Goal: Task Accomplishment & Management: Manage account settings

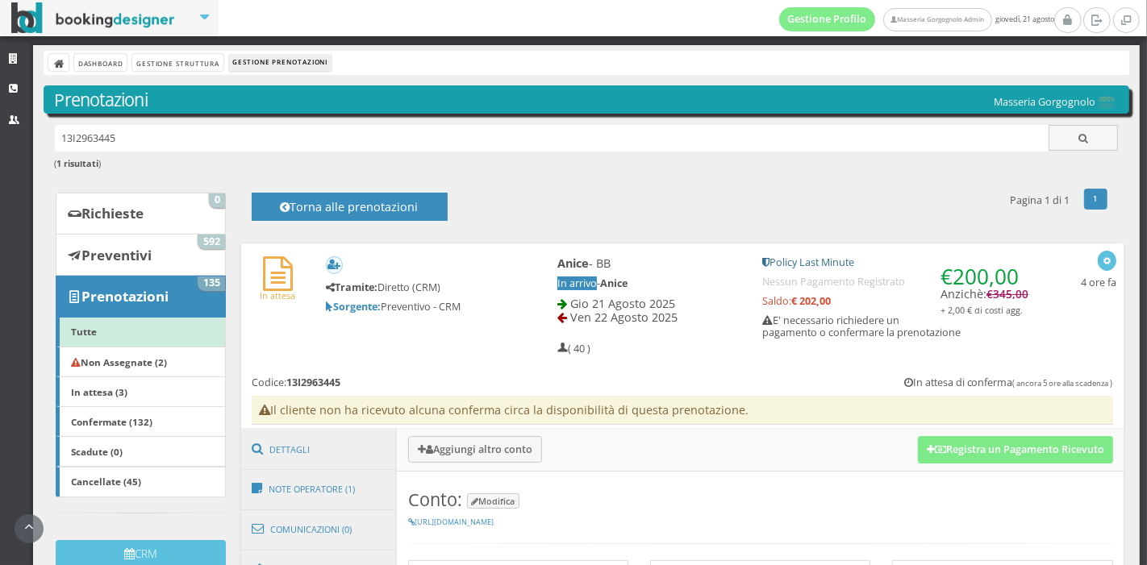
scroll to position [207, 0]
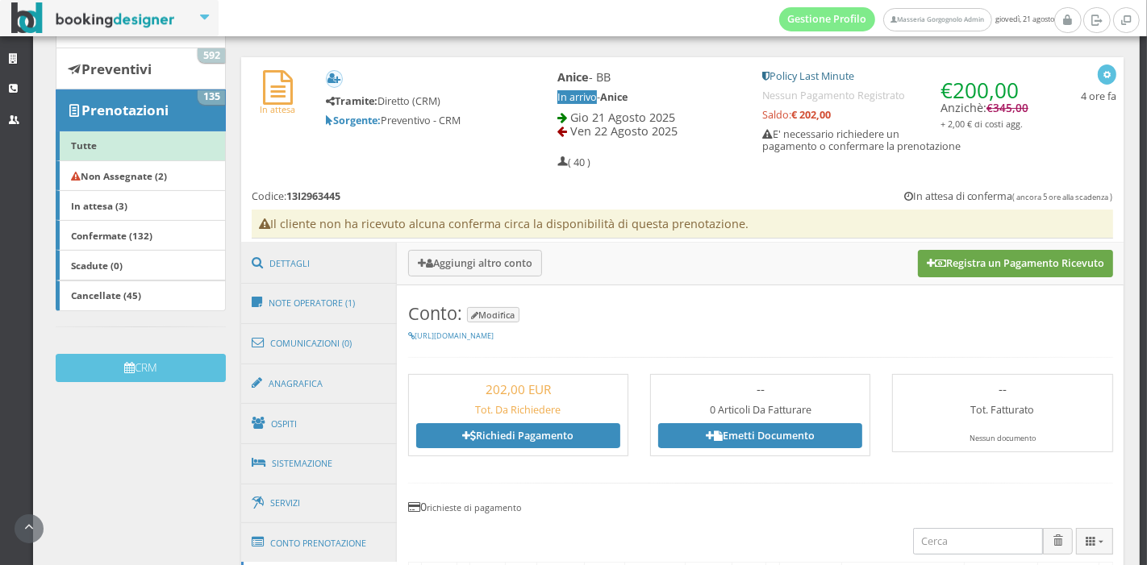
click at [957, 261] on button "Registra un Pagamento Ricevuto" at bounding box center [1015, 263] width 195 height 27
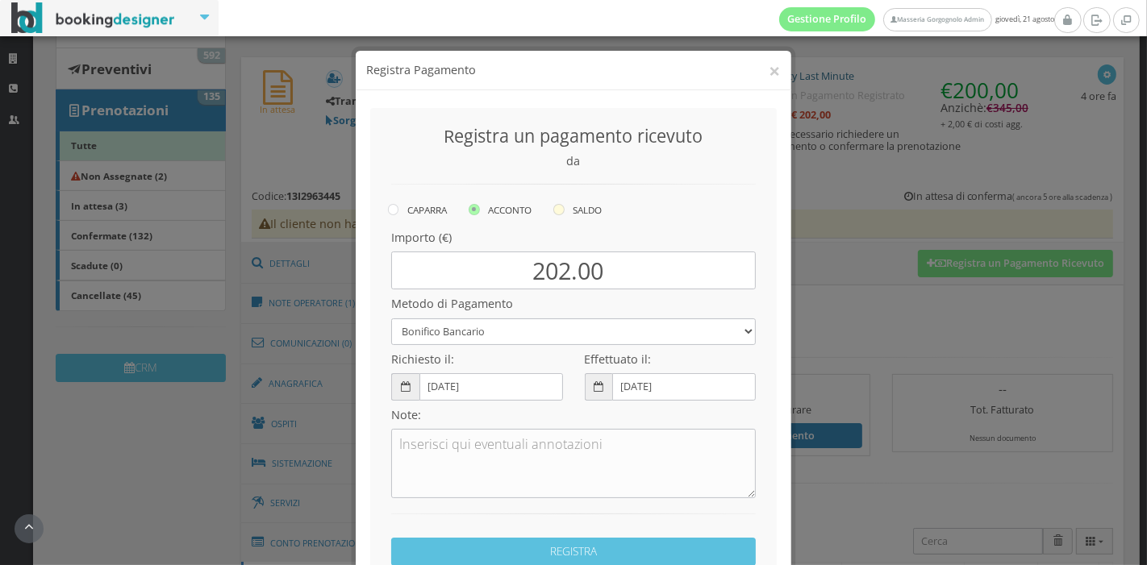
click at [562, 208] on label "SALDO" at bounding box center [577, 209] width 48 height 19
radio input "true"
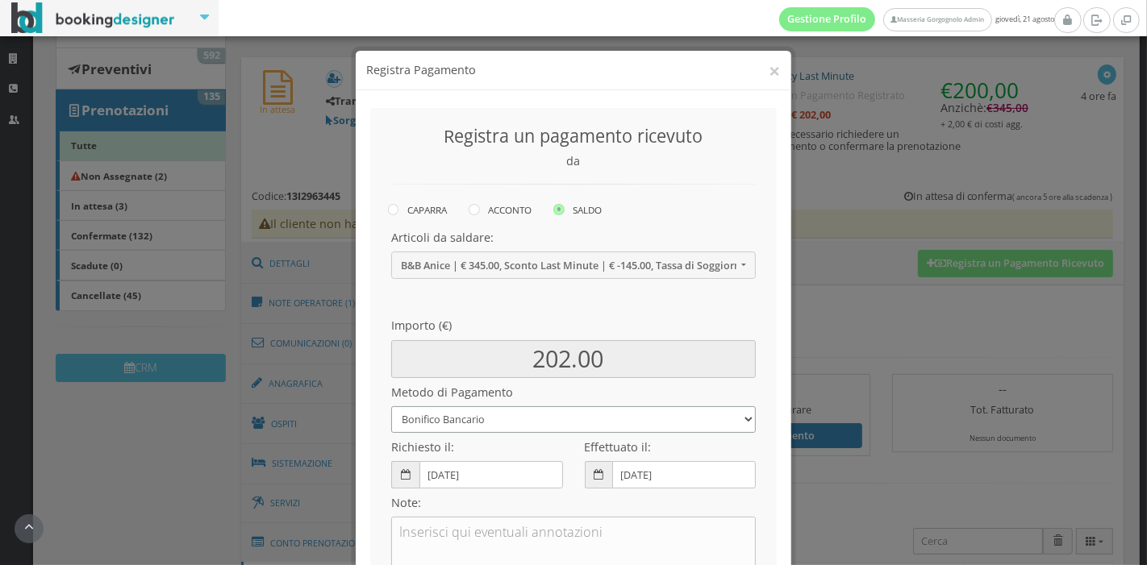
click at [595, 429] on select "Bonifico Bancario Carta di Credito Pay By Link Contanti Assegno Bancario Assegn…" at bounding box center [573, 420] width 365 height 27
select select
click at [391, 407] on select "Bonifico Bancario Carta di Credito Pay By Link Contanti Assegno Bancario Assegn…" at bounding box center [573, 420] width 365 height 27
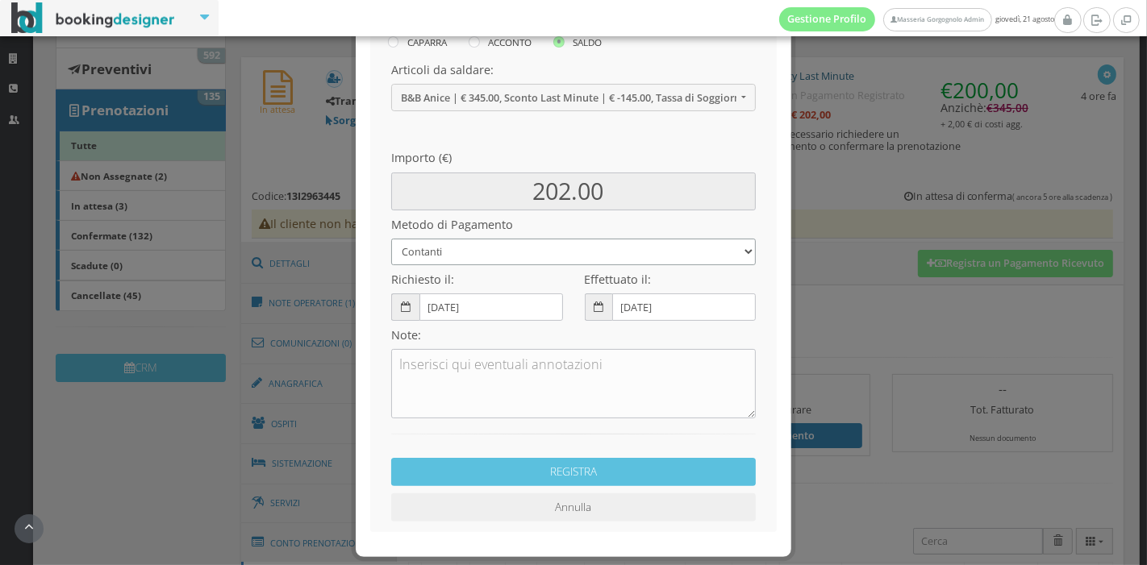
scroll to position [232, 0]
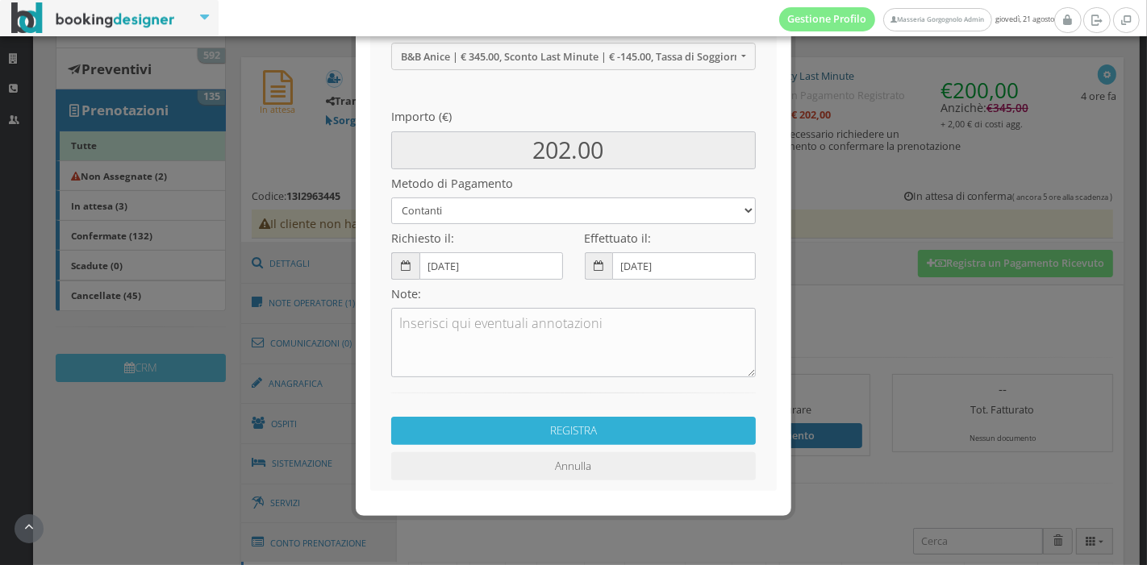
click at [582, 429] on button "REGISTRA" at bounding box center [573, 431] width 365 height 28
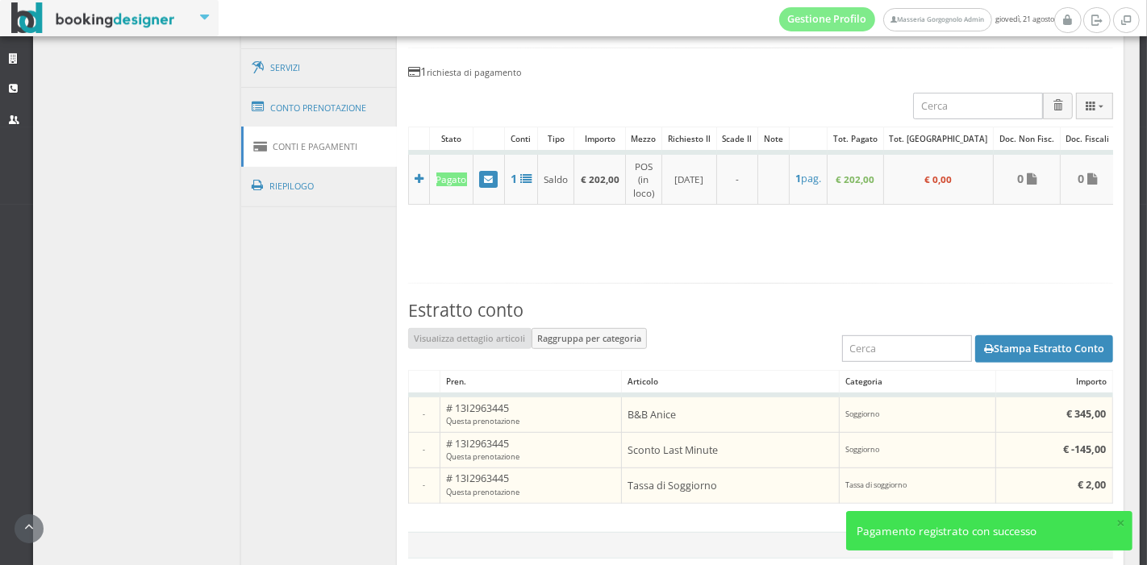
scroll to position [694, 0]
click at [582, 436] on h5 "# 13I2963445 Questa prenotazione" at bounding box center [530, 448] width 169 height 24
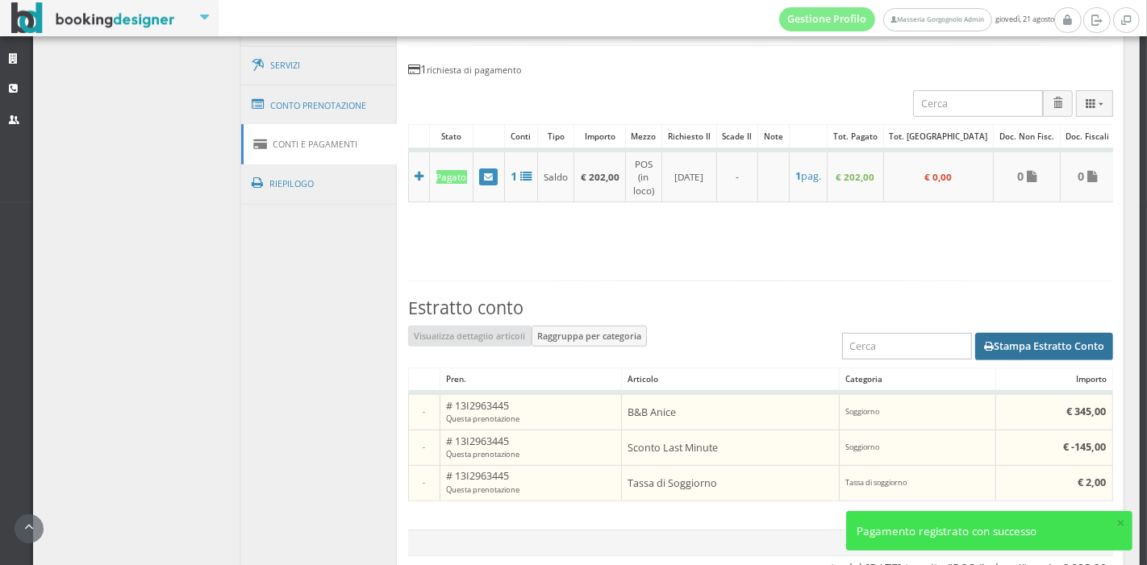
click at [990, 333] on button "Stampa Estratto Conto" at bounding box center [1044, 346] width 138 height 27
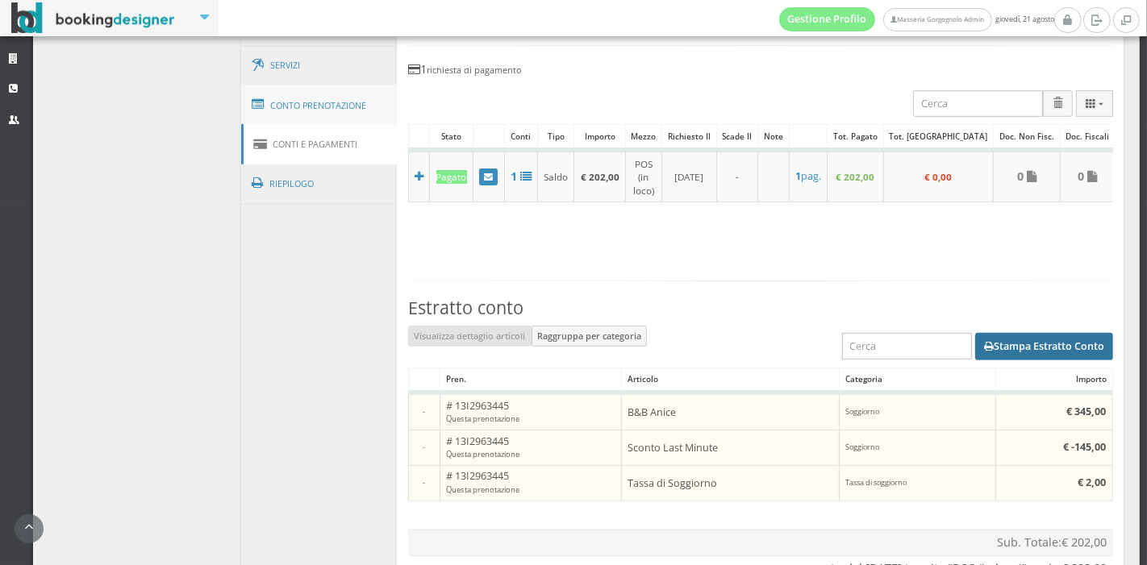
scroll to position [605, 0]
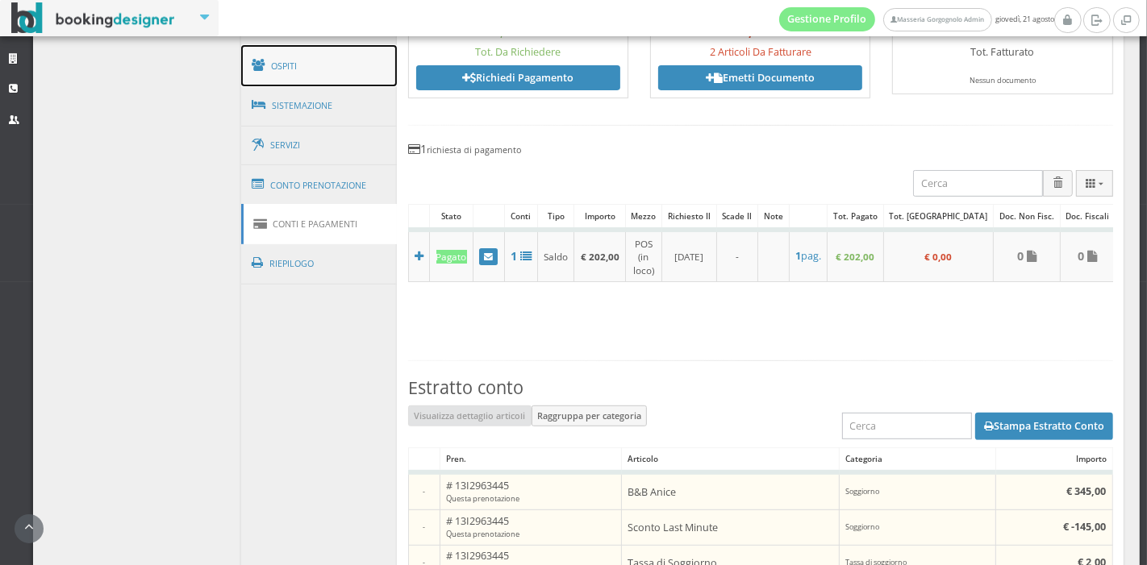
click at [323, 63] on link "Ospiti" at bounding box center [319, 66] width 156 height 42
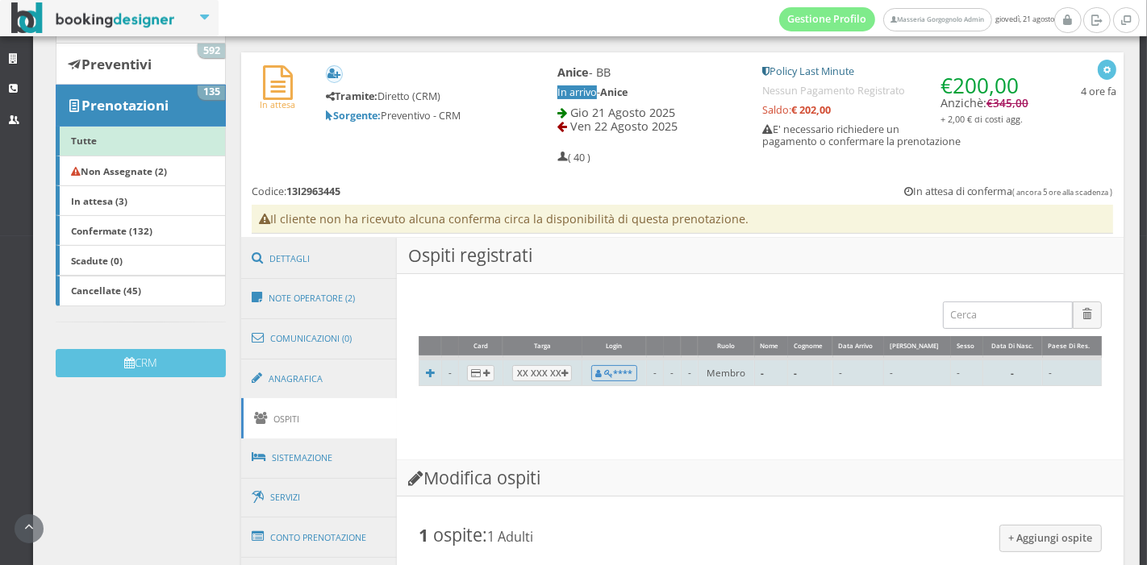
scroll to position [211, 0]
click at [737, 379] on td "Membro" at bounding box center [726, 372] width 56 height 27
click at [614, 374] on b "****" at bounding box center [613, 374] width 37 height 12
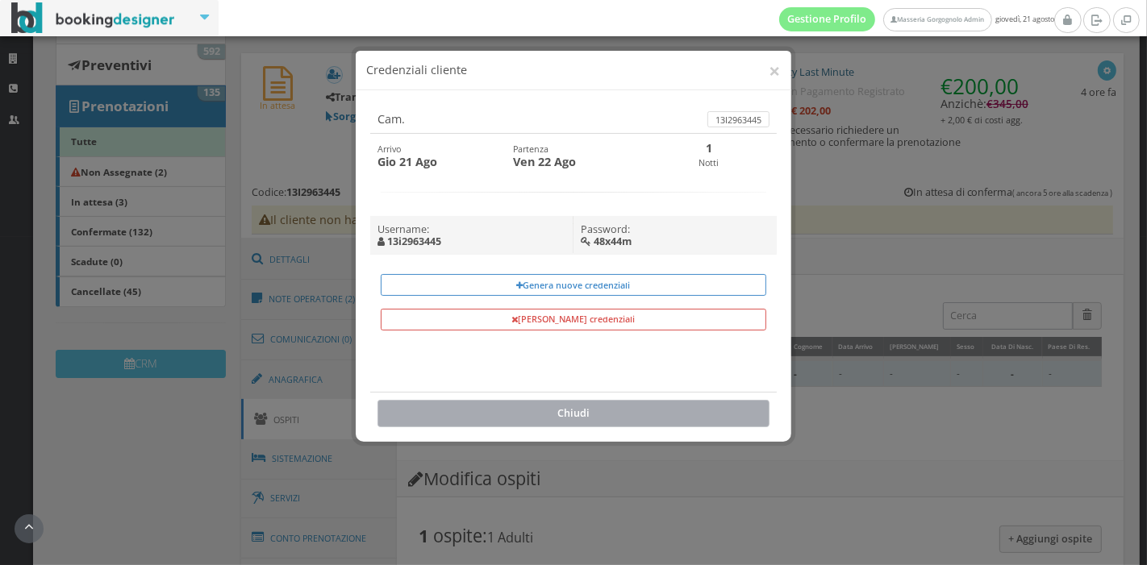
click at [611, 401] on button "Chiudi" at bounding box center [574, 413] width 392 height 27
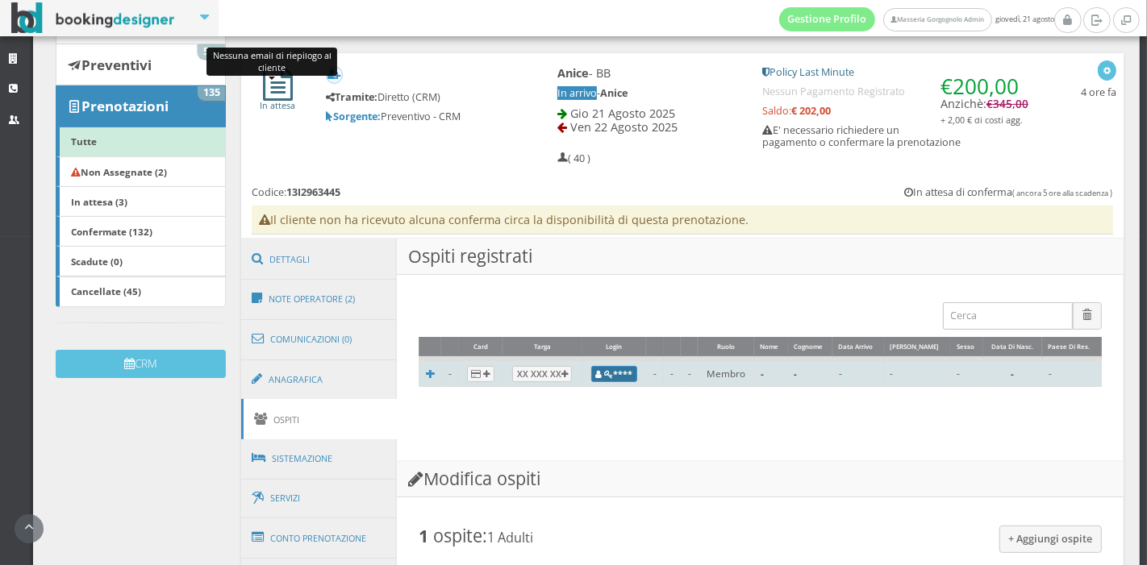
click at [276, 89] on icon at bounding box center [278, 83] width 30 height 35
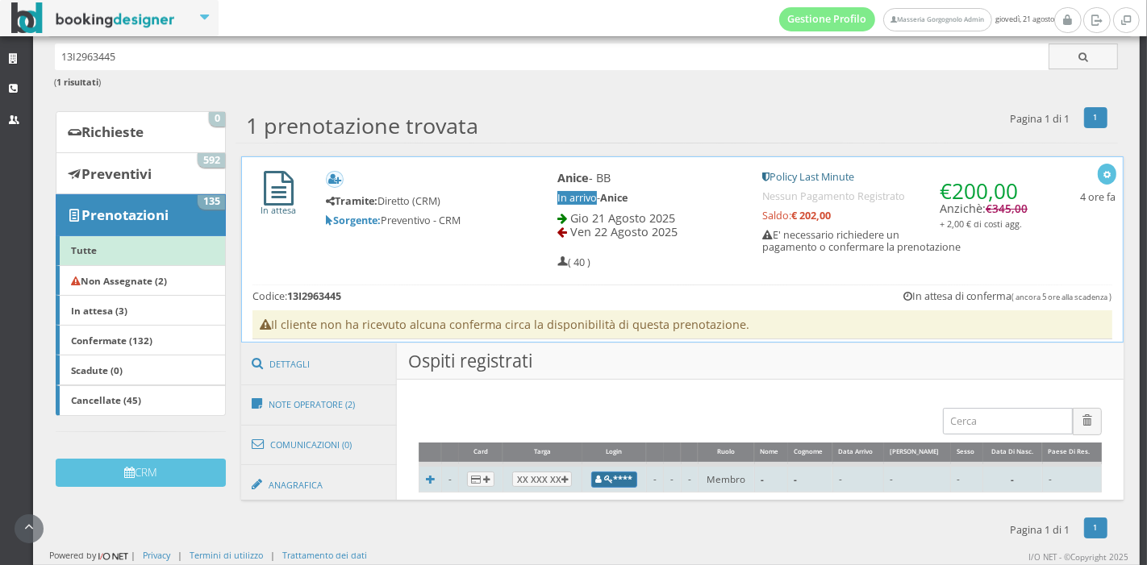
scroll to position [23, 0]
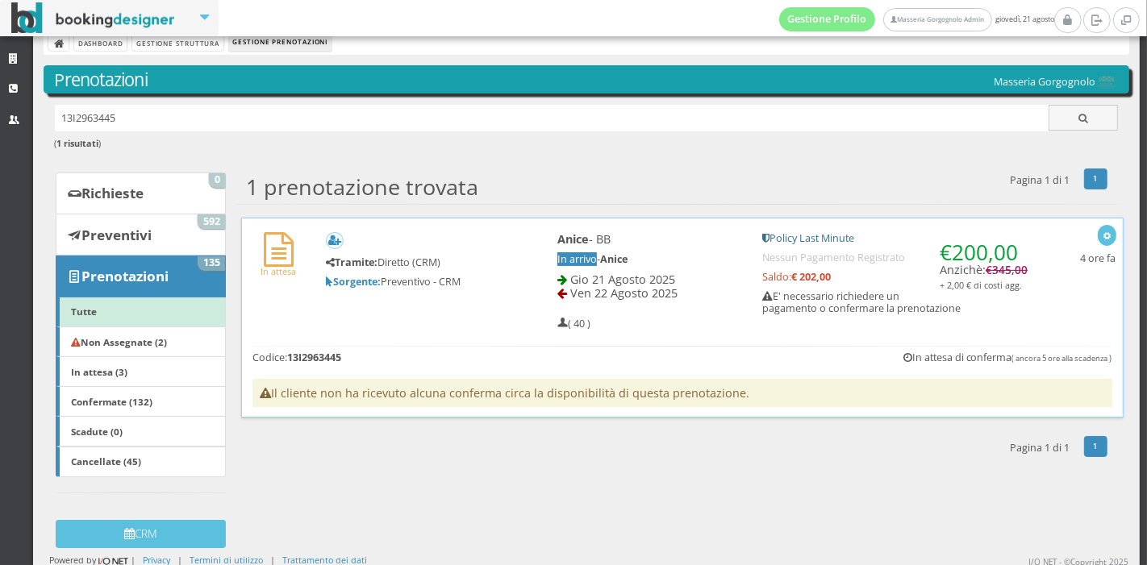
click at [569, 367] on div "In attesa Tramite: Diretto (CRM) Sorgente: Preventivo - CRM Anice - BB In arriv…" at bounding box center [682, 318] width 883 height 200
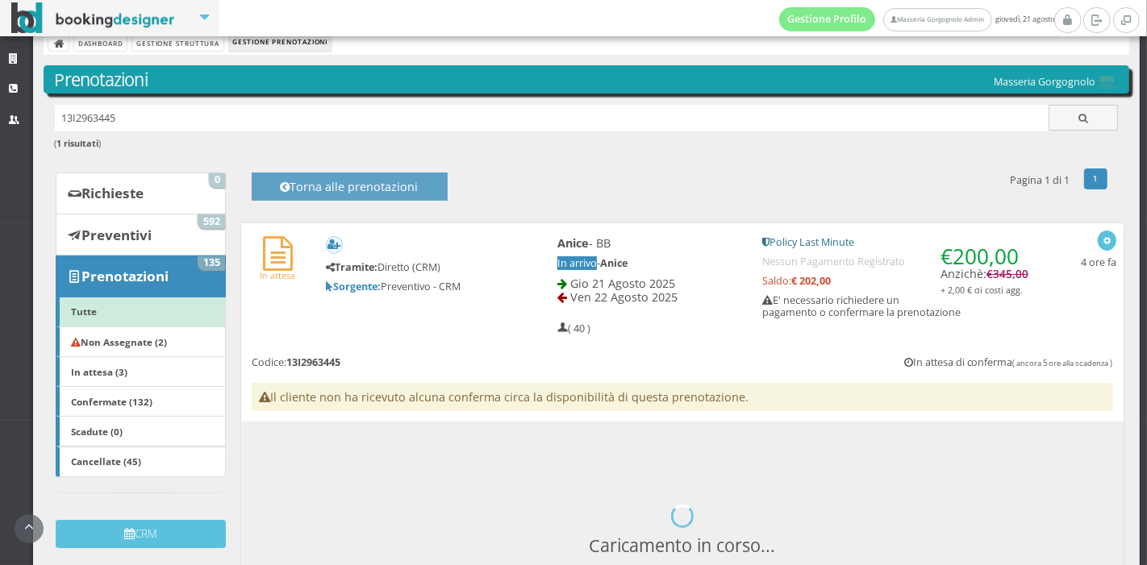
scroll to position [211, 0]
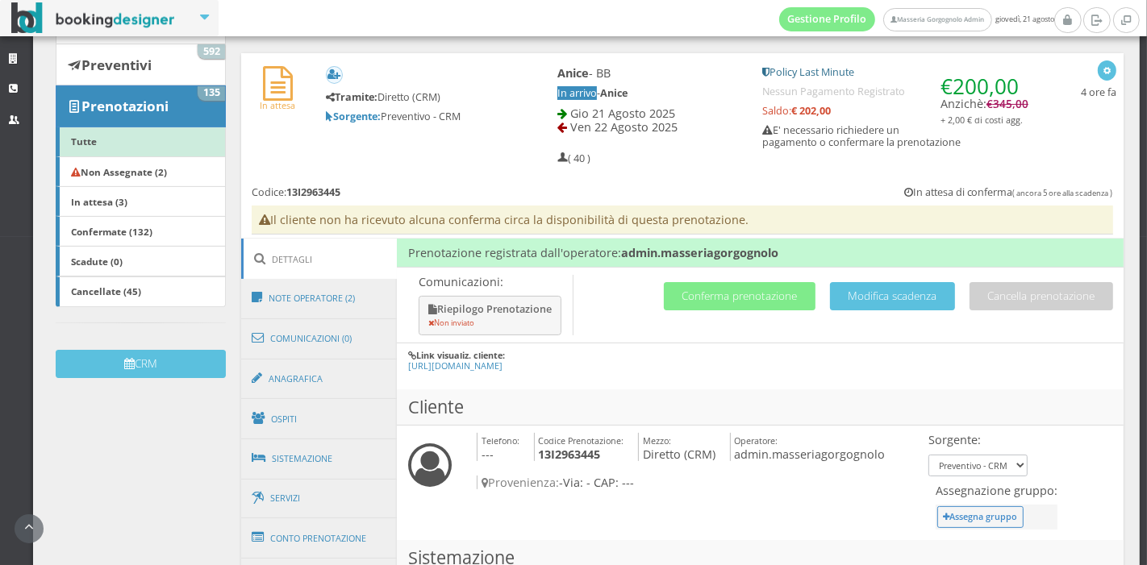
click at [684, 317] on h4 "Comunicazioni: Riepilogo Prenotazione Non inviato Cancella prenotazione Modific…" at bounding box center [760, 306] width 727 height 76
click at [687, 304] on button "Conferma prenotazione" at bounding box center [740, 296] width 152 height 28
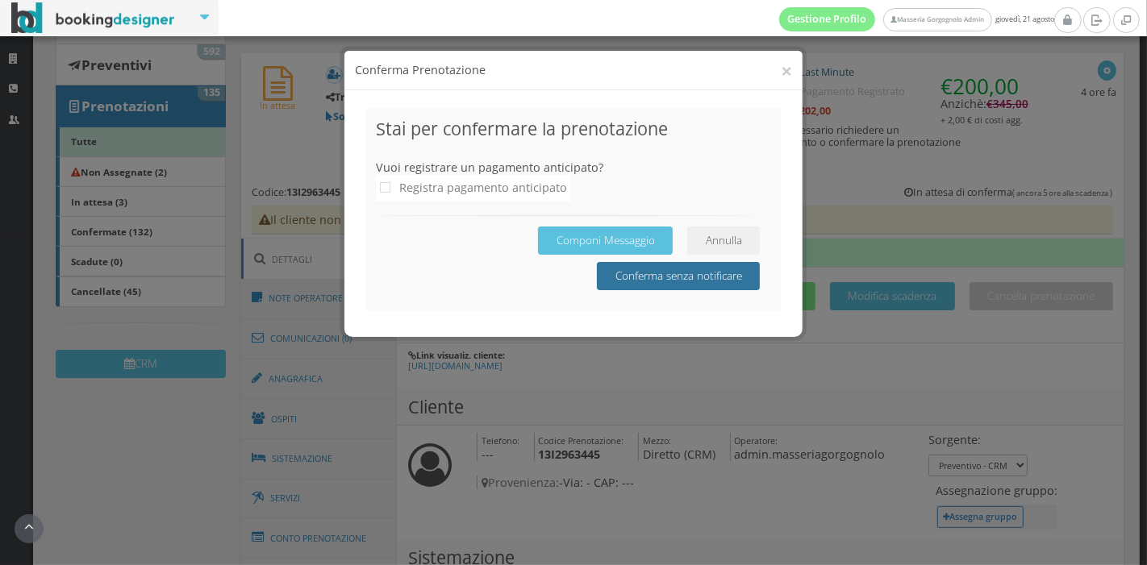
click at [675, 280] on button "Conferma senza notificare" at bounding box center [678, 276] width 163 height 28
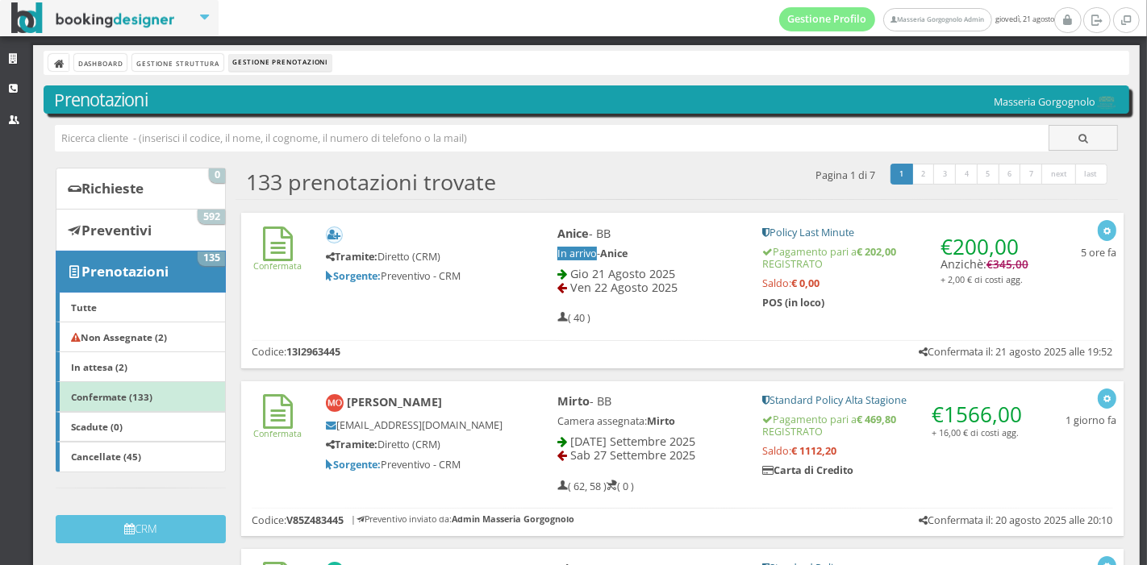
click at [481, 293] on div "Confermata Tramite: Diretto (CRM) Sorgente: Preventivo - CRM Anice - BB In arri…" at bounding box center [682, 272] width 883 height 119
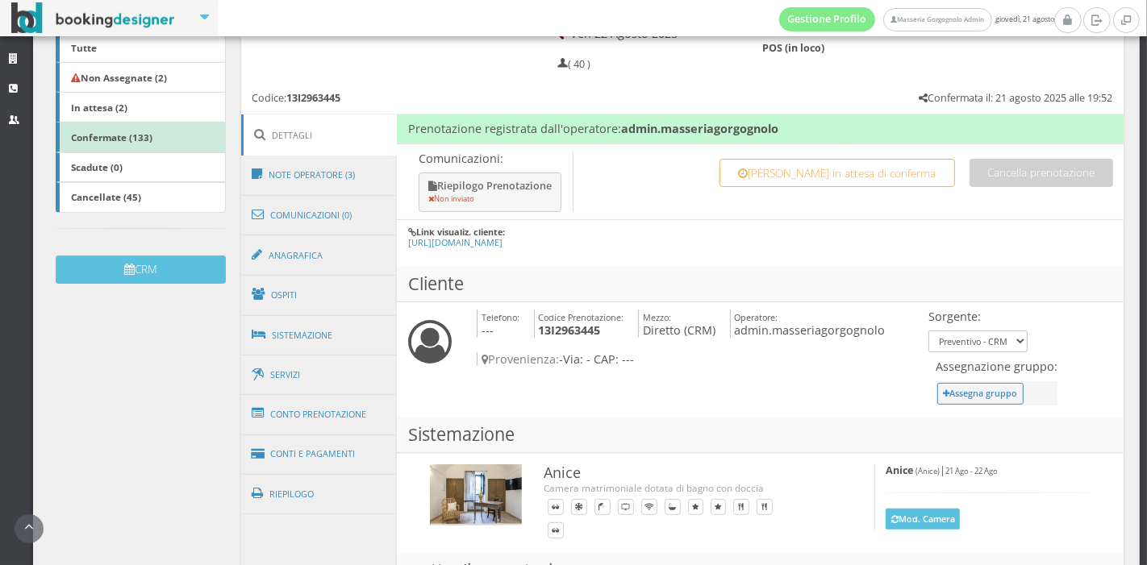
scroll to position [292, 0]
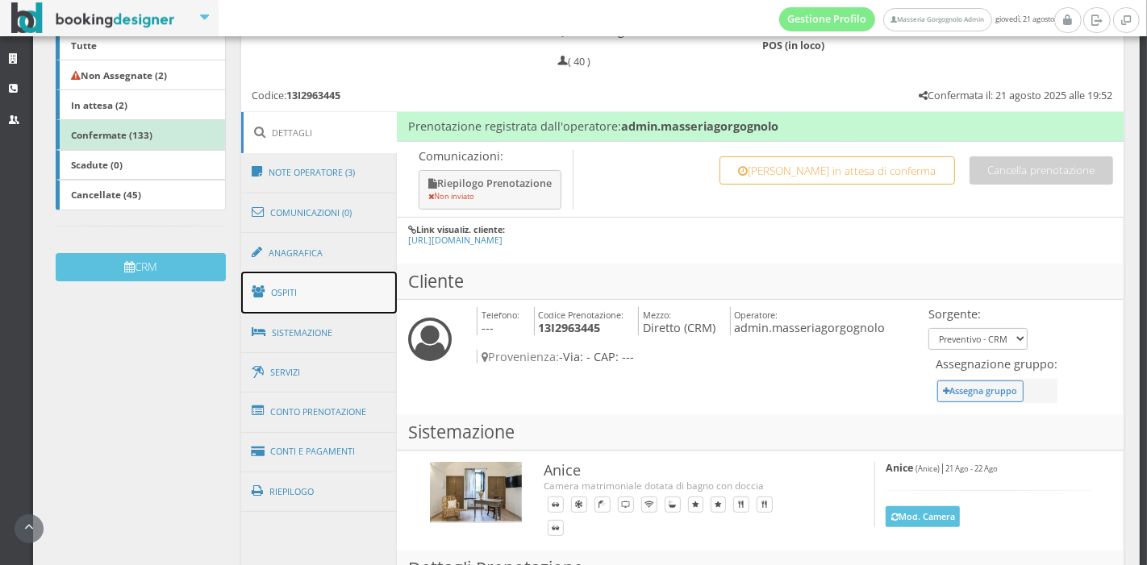
click at [357, 303] on link "Ospiti" at bounding box center [319, 293] width 156 height 42
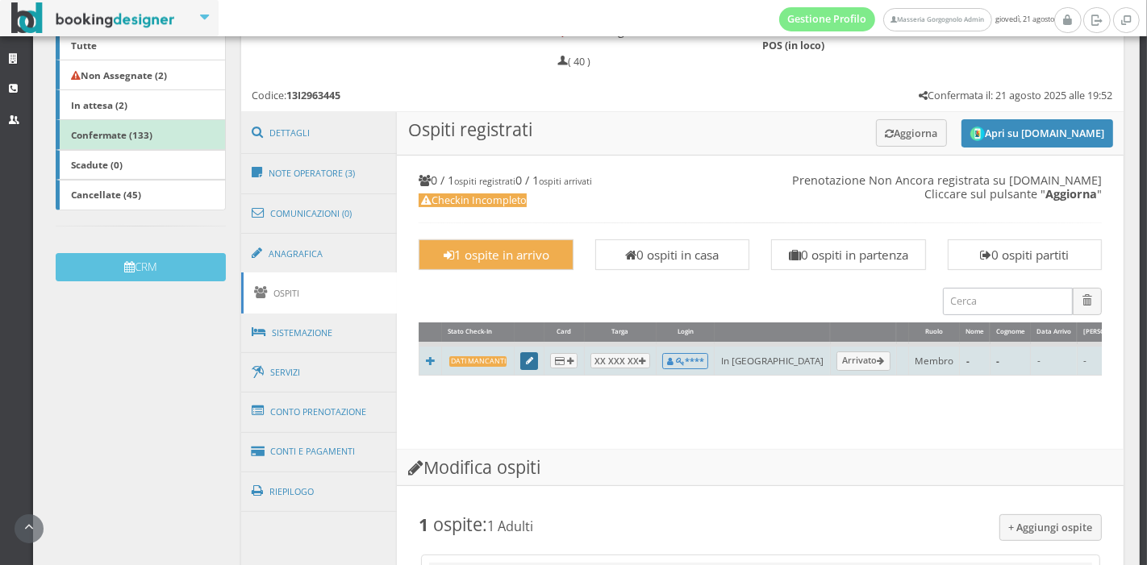
click at [525, 355] on link at bounding box center [529, 362] width 18 height 18
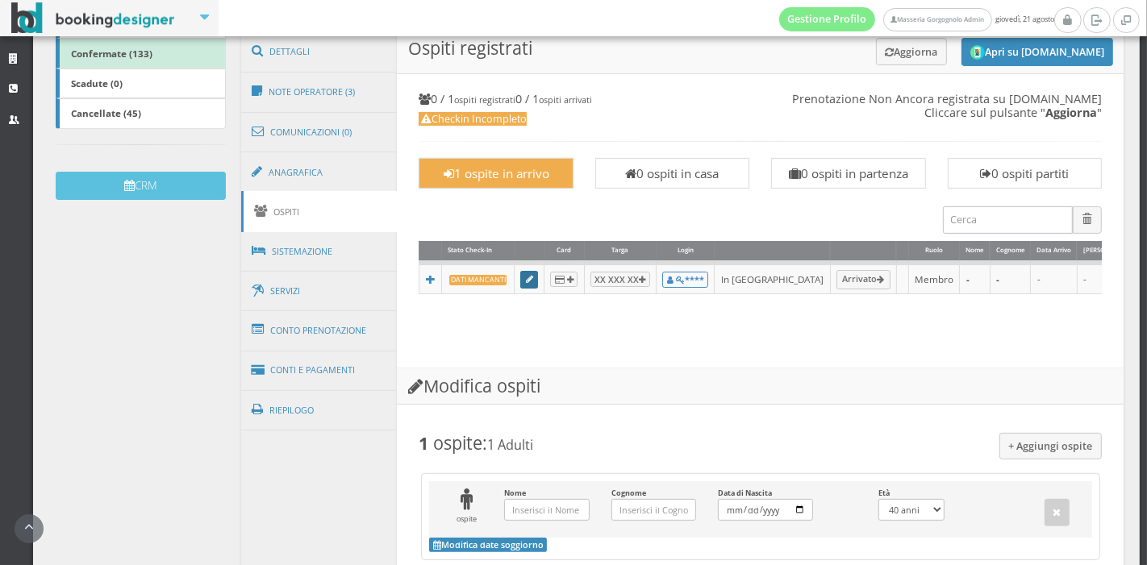
scroll to position [383, 0]
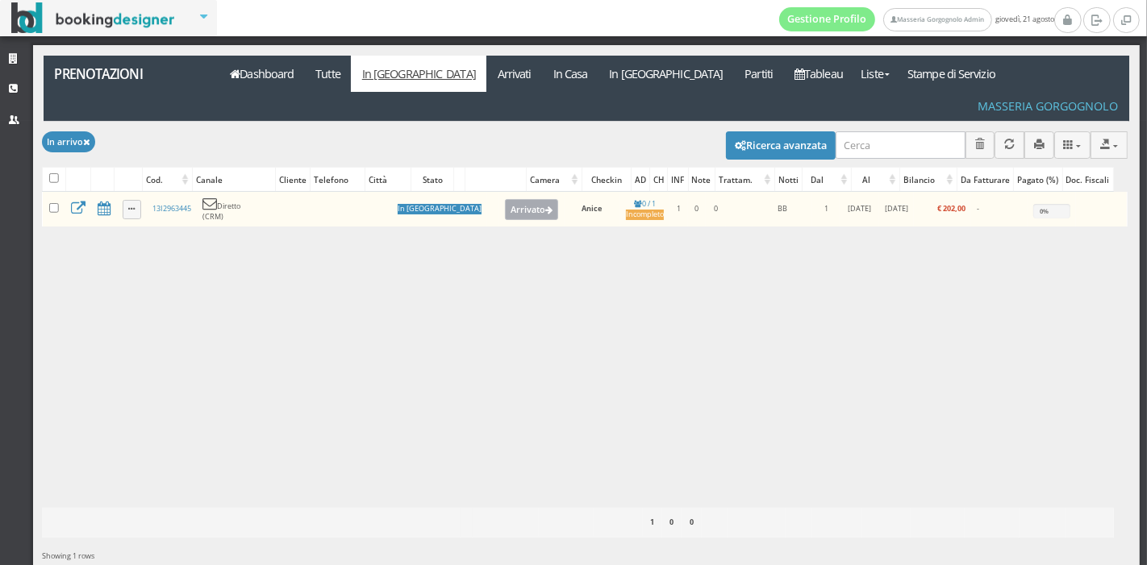
click at [505, 199] on button "Arrivato" at bounding box center [532, 209] width 54 height 21
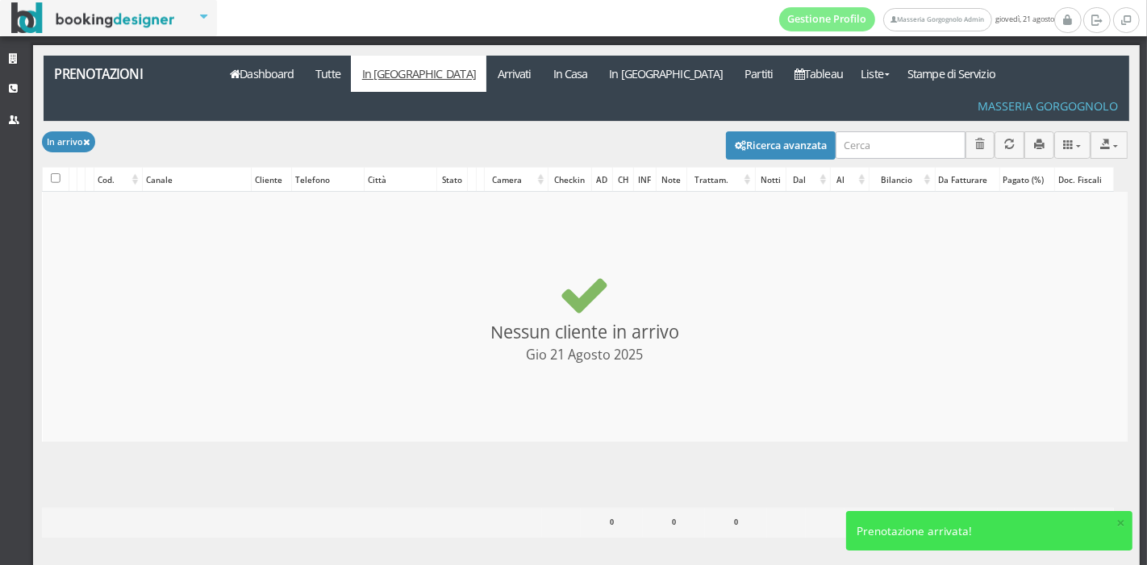
checkbox input "false"
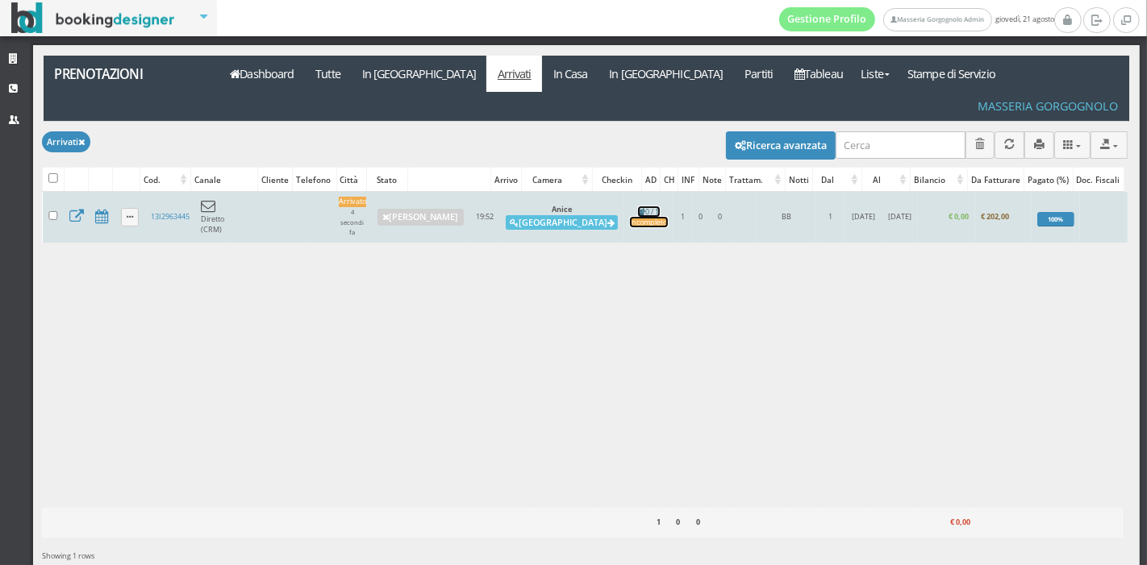
click at [630, 218] on div "Incompleto" at bounding box center [649, 223] width 38 height 10
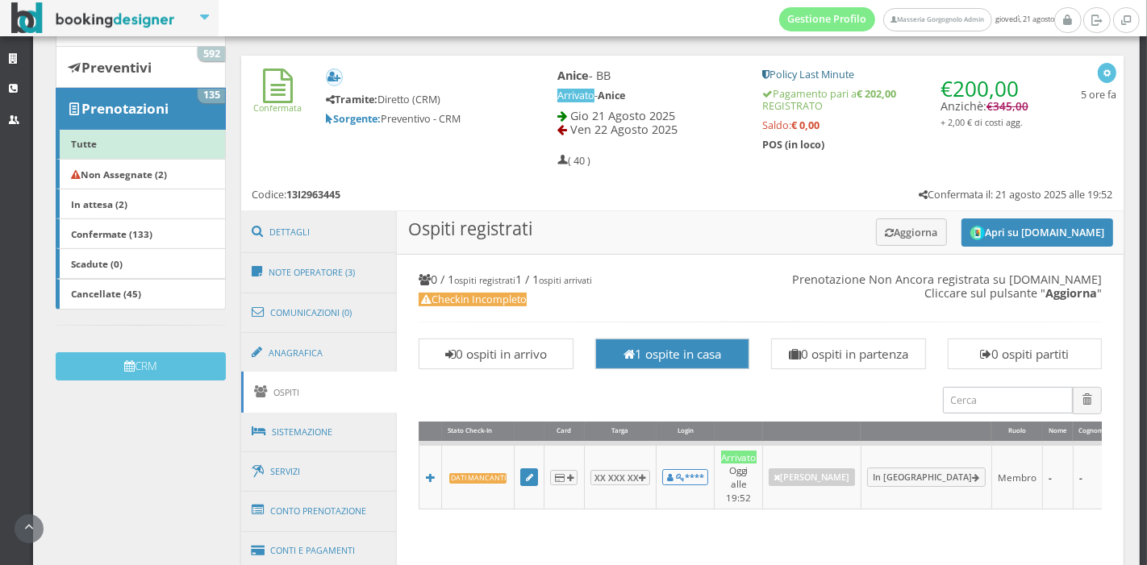
scroll to position [353, 0]
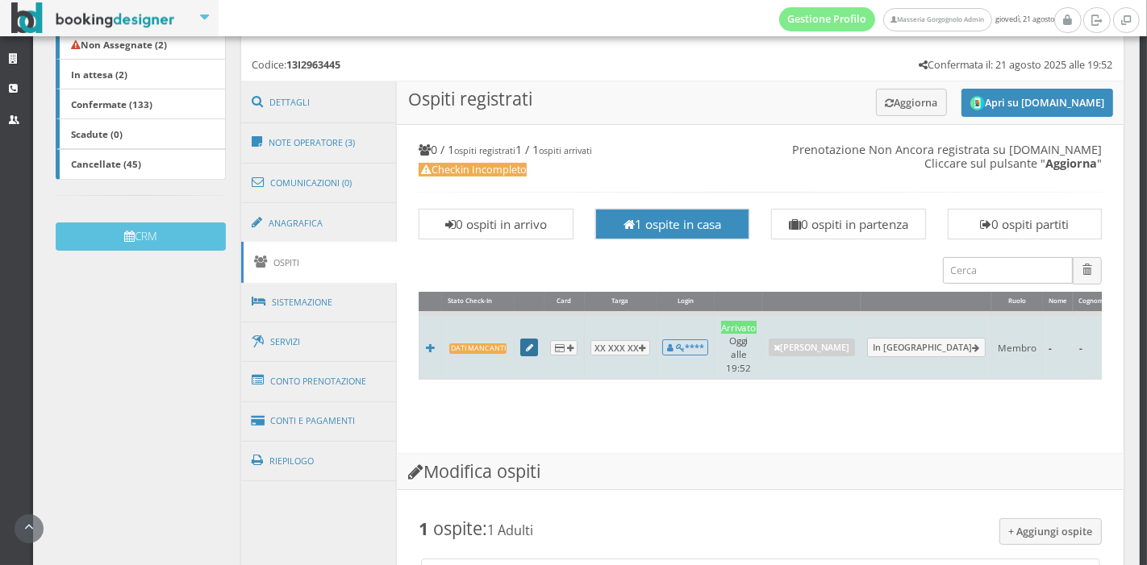
click at [525, 339] on link at bounding box center [529, 348] width 18 height 18
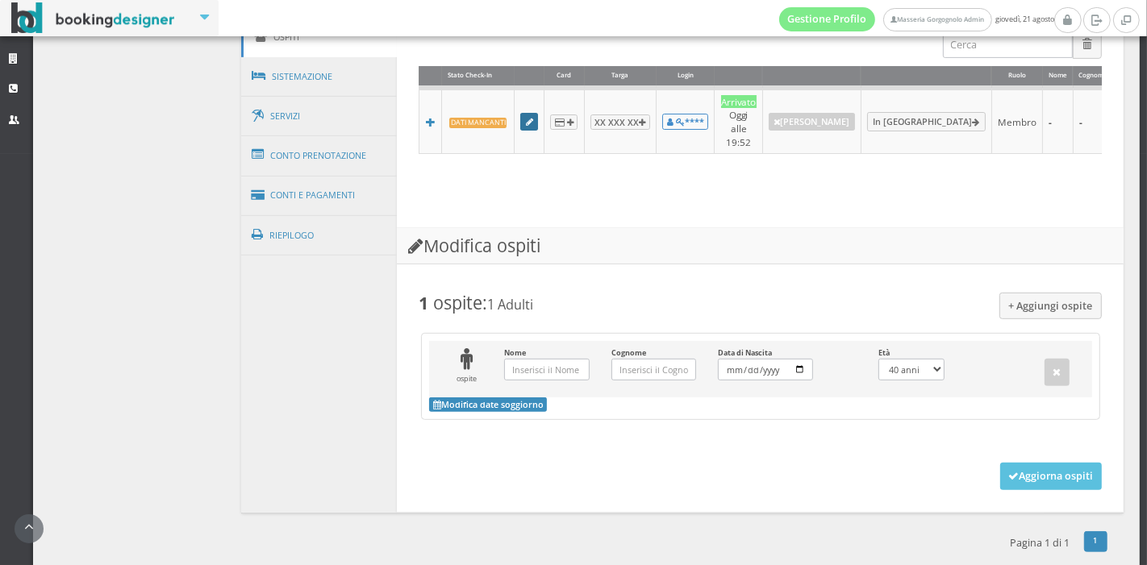
scroll to position [605, 0]
click at [570, 368] on input "Nome Inserisci il Nome" at bounding box center [546, 369] width 85 height 22
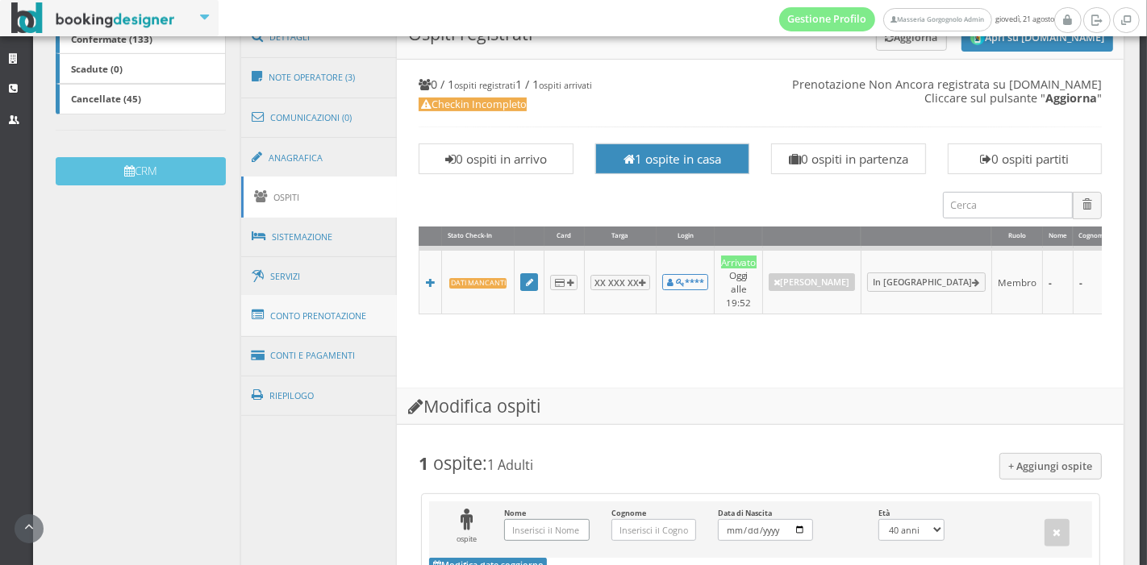
scroll to position [424, 0]
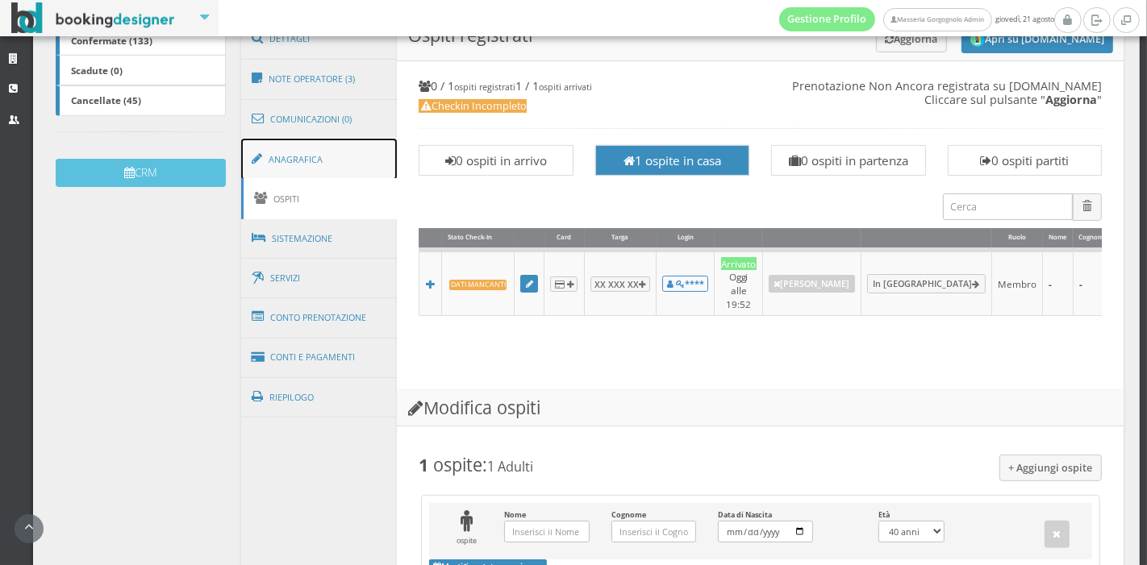
click at [316, 167] on link "Anagrafica" at bounding box center [319, 160] width 156 height 42
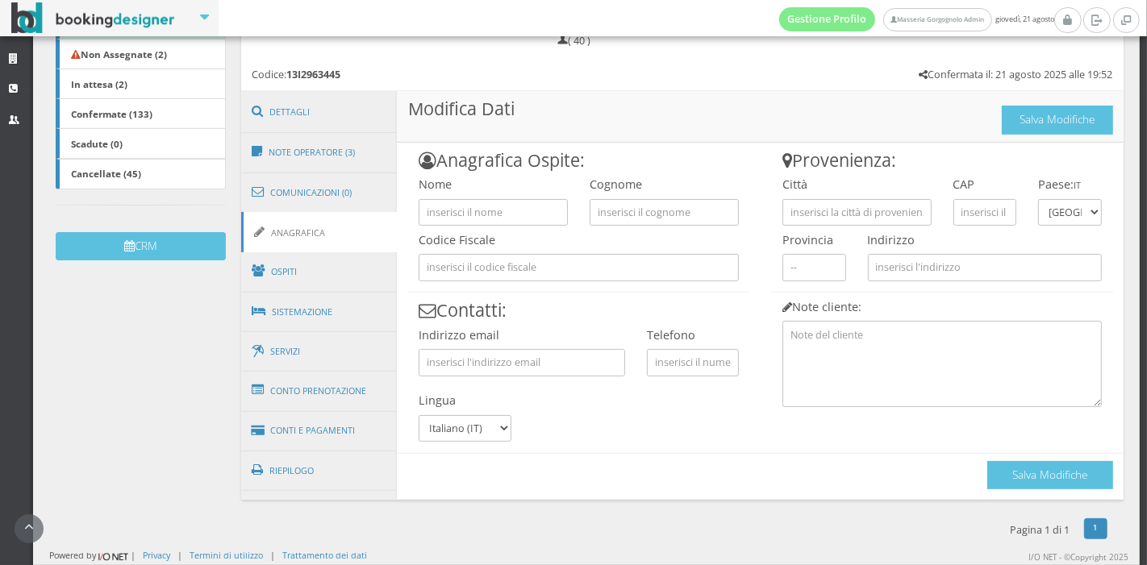
click at [484, 226] on div "Codice Fiscale" at bounding box center [578, 254] width 341 height 56
click at [484, 224] on input "text" at bounding box center [493, 212] width 149 height 27
type input "[PERSON_NAME]"
click at [674, 207] on input "text" at bounding box center [664, 212] width 149 height 27
type input "Setti"
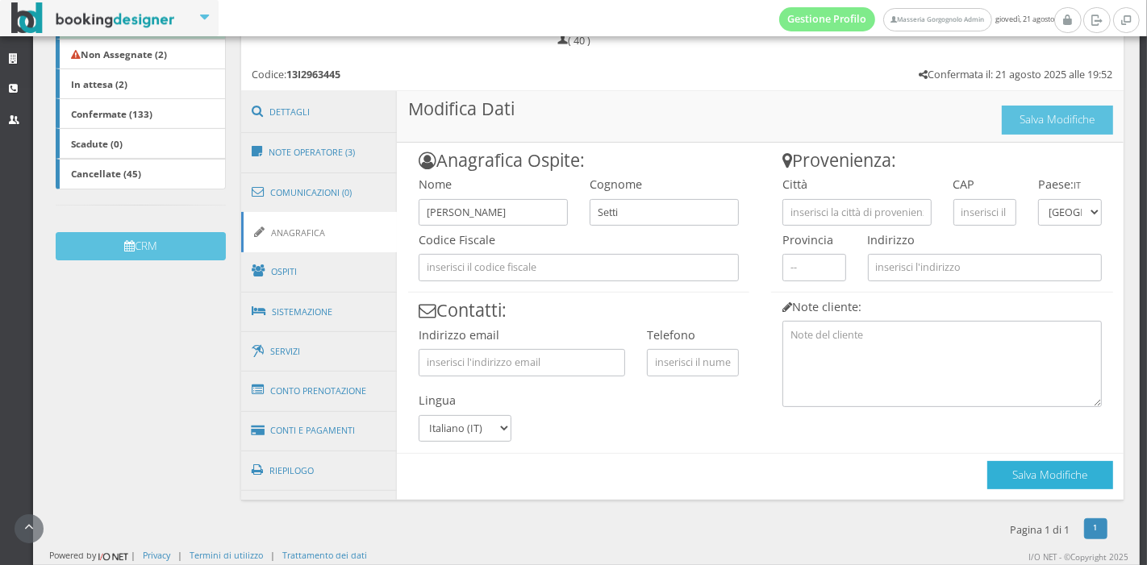
click at [996, 467] on button "Salva Modifiche" at bounding box center [1050, 475] width 126 height 28
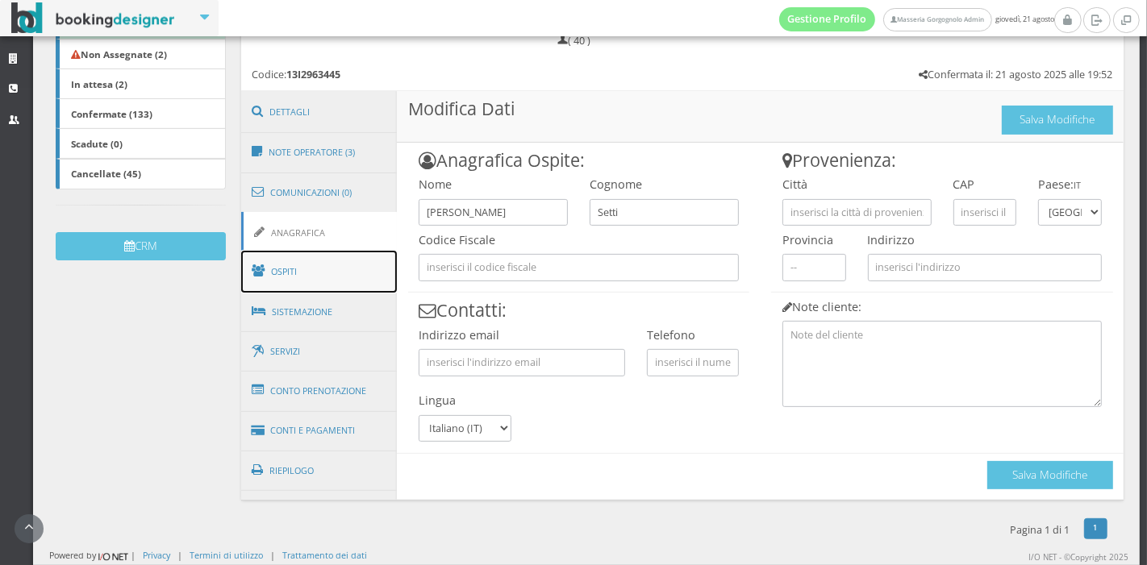
click at [291, 262] on link "Ospiti" at bounding box center [319, 272] width 156 height 42
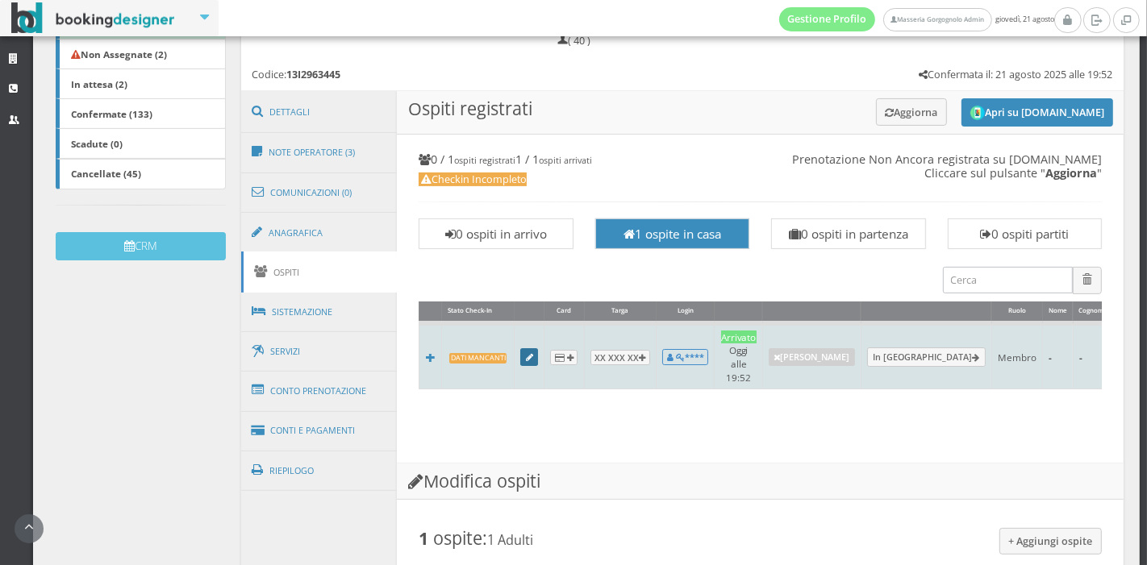
click at [526, 354] on icon at bounding box center [529, 358] width 7 height 9
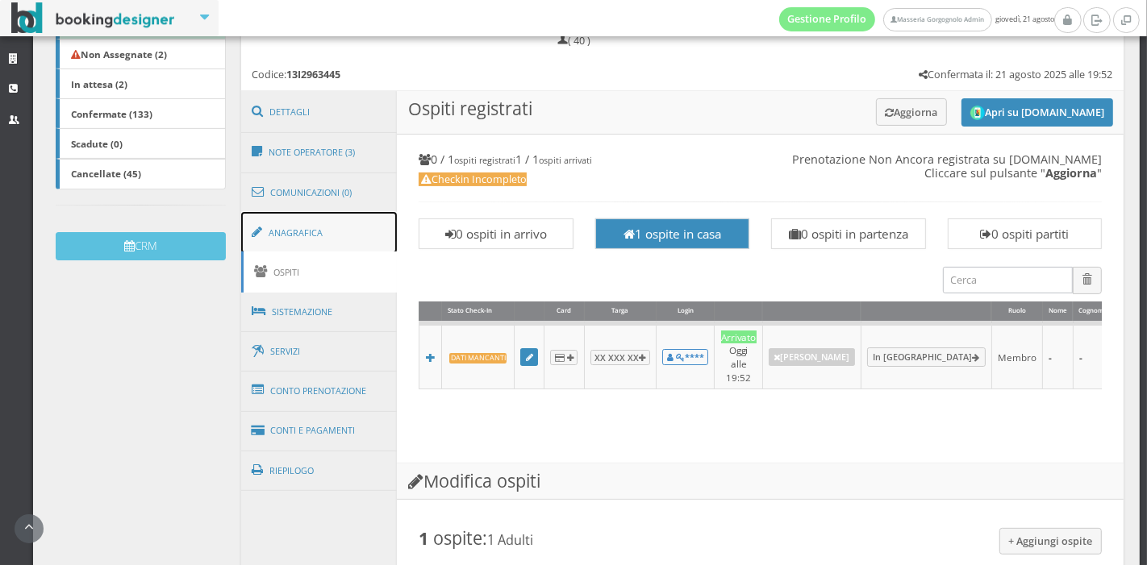
click at [294, 233] on link "Anagrafica" at bounding box center [319, 233] width 156 height 42
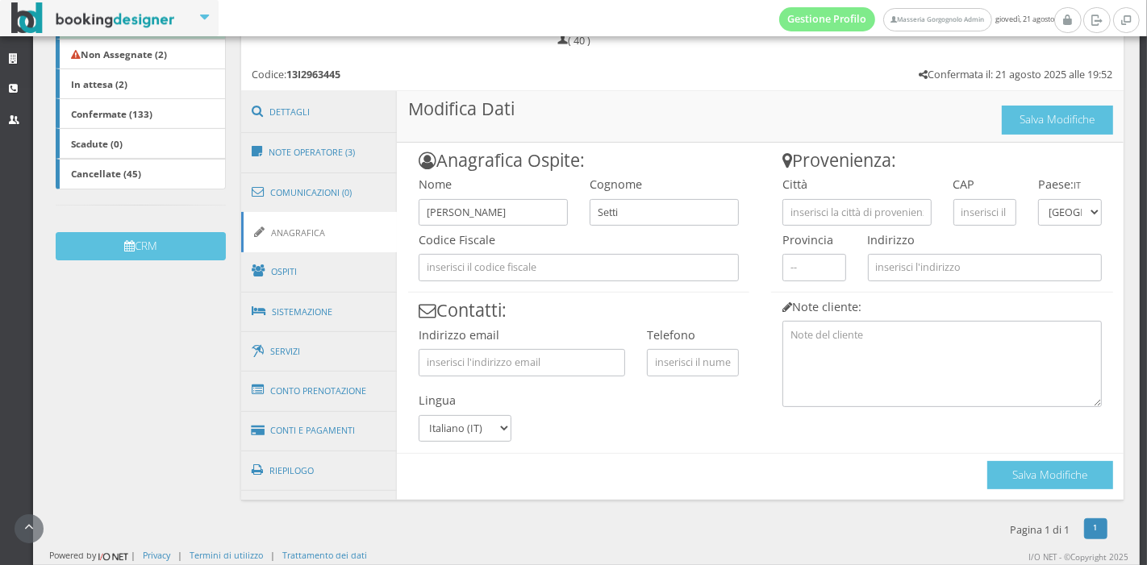
click at [1004, 459] on div "Salva Modifiche" at bounding box center [1050, 471] width 126 height 35
click at [1012, 466] on button "Salva Modifiche" at bounding box center [1050, 475] width 126 height 28
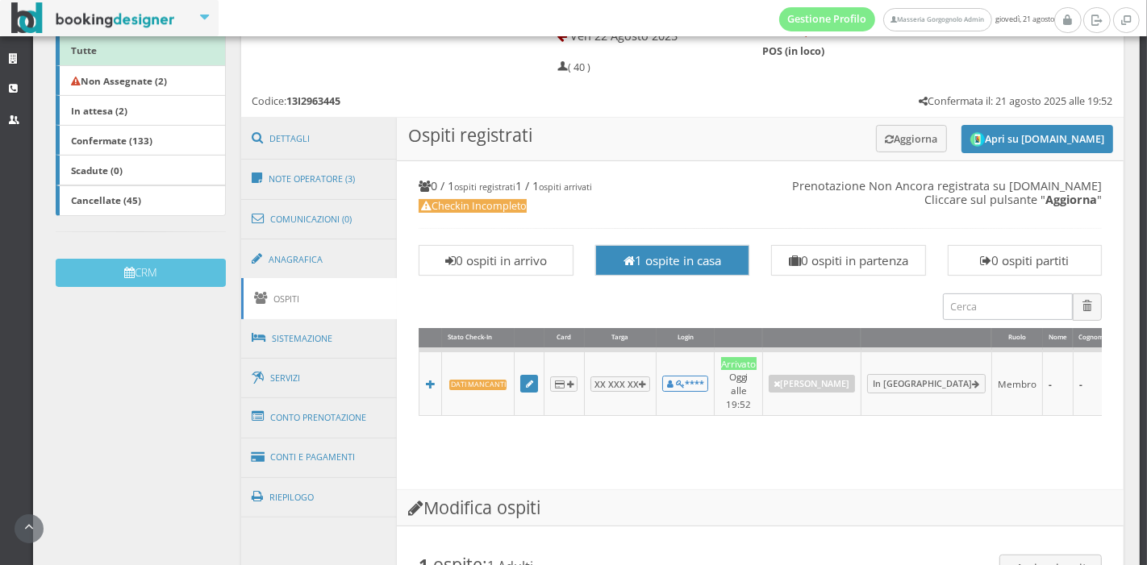
scroll to position [314, 0]
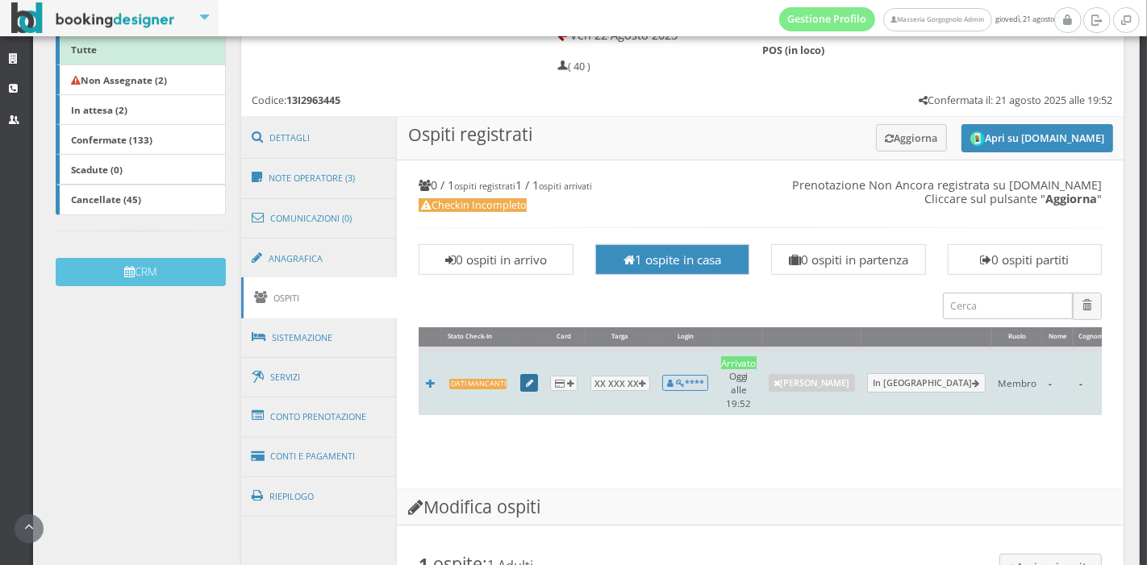
click at [524, 381] on link at bounding box center [529, 383] width 18 height 18
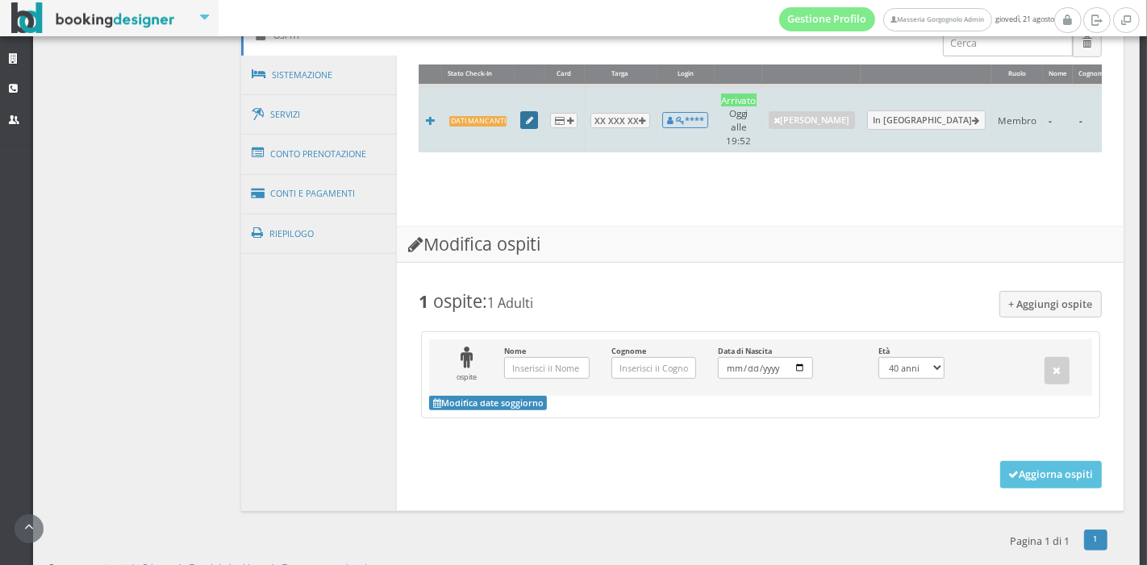
scroll to position [614, 0]
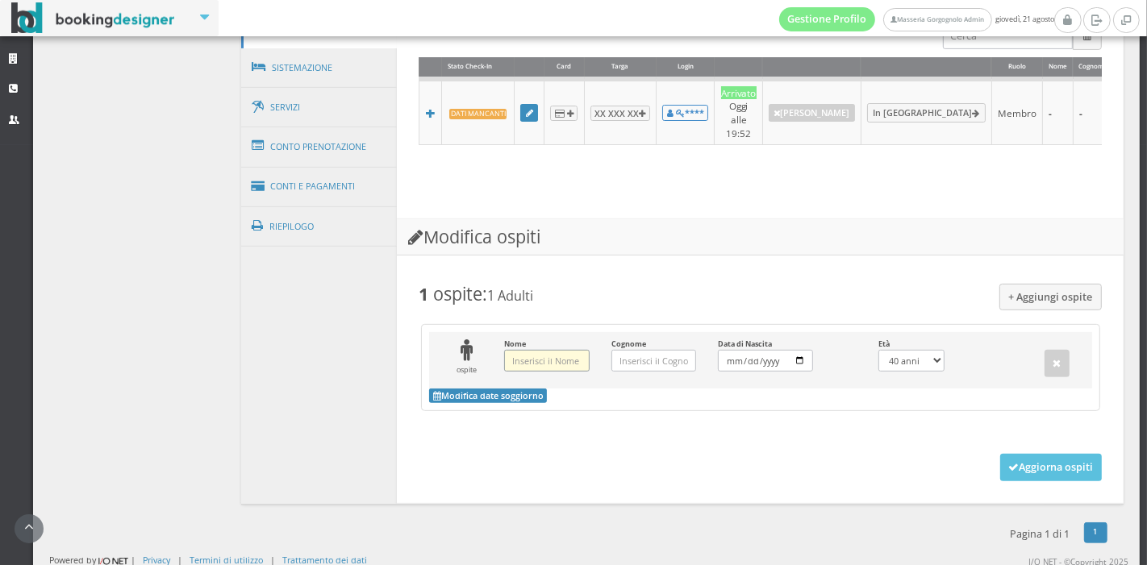
click at [550, 354] on input "Nome Inserisci il Nome" at bounding box center [546, 361] width 85 height 22
type input "[PERSON_NAME]"
type input "Setti"
click at [718, 365] on input "Data di Nascita Inserisci la Data di Nascita" at bounding box center [765, 361] width 95 height 22
select select "0"
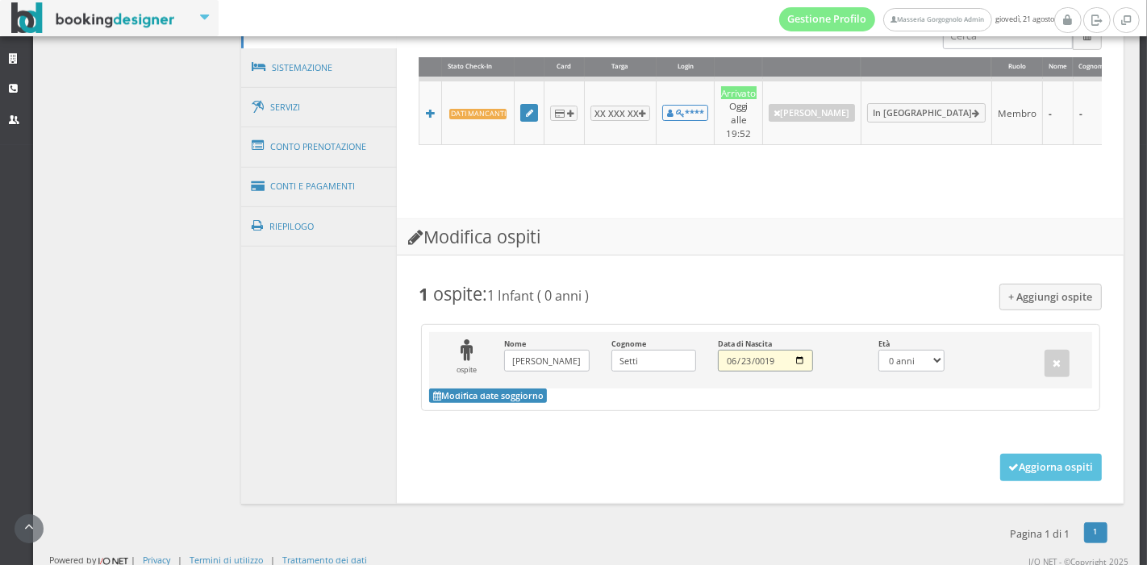
type input "0199-06-23"
select select
type input "[DATE]"
select select "29"
click at [1047, 469] on button "Aggiorna ospiti" at bounding box center [1051, 467] width 102 height 27
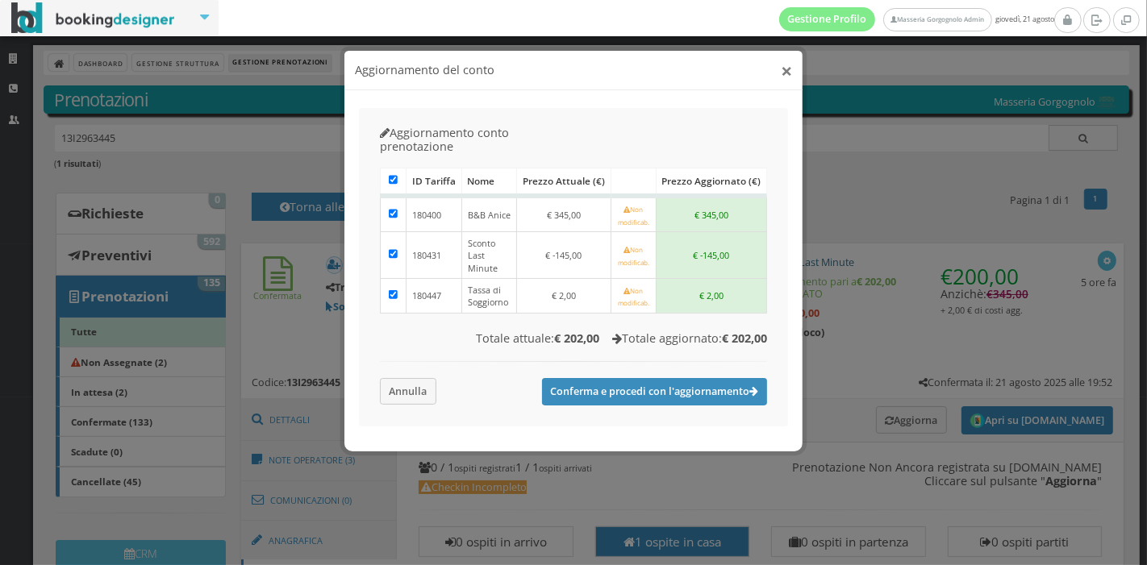
click at [788, 73] on button "×" at bounding box center [786, 71] width 11 height 20
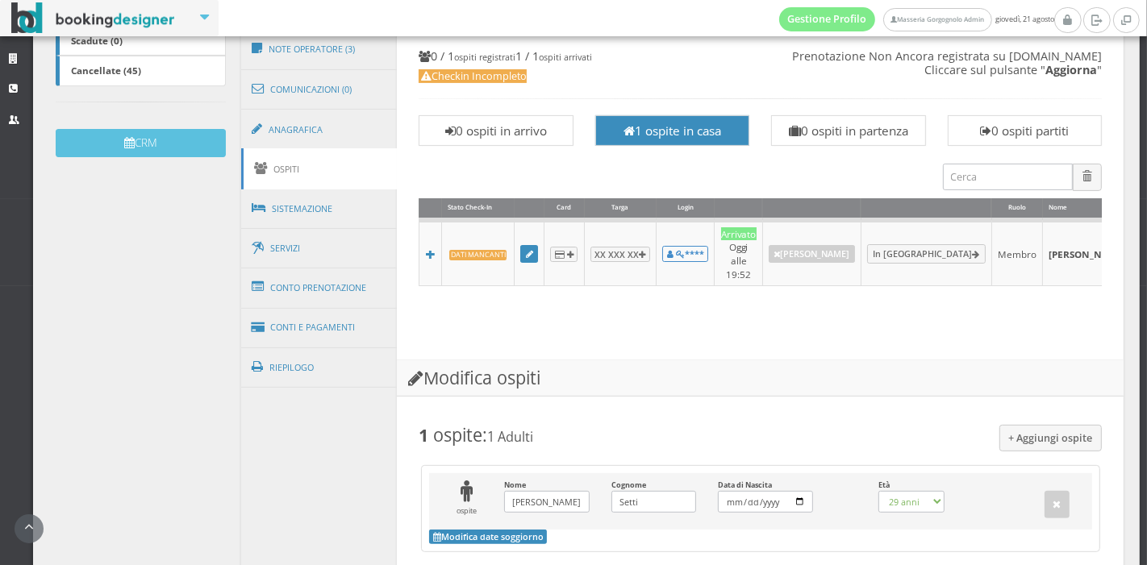
scroll to position [457, 0]
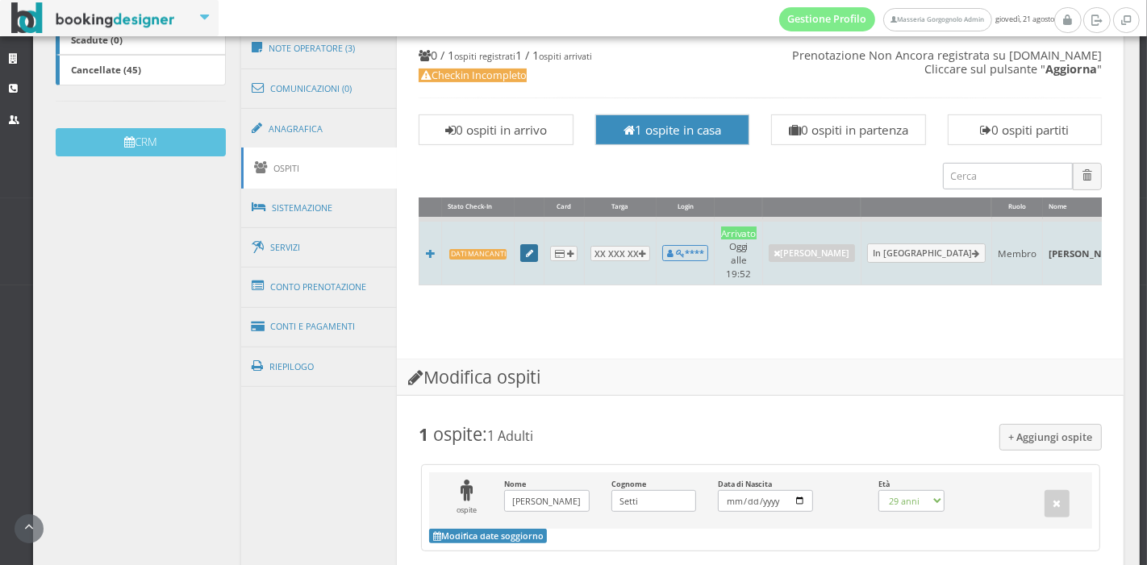
click at [528, 250] on icon at bounding box center [529, 254] width 7 height 9
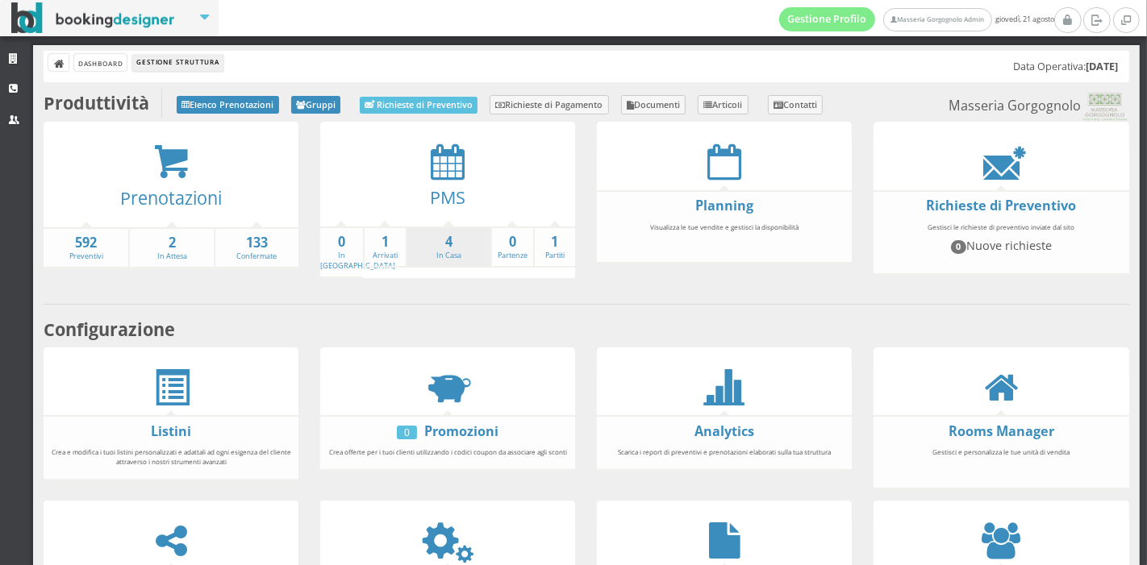
click at [406, 261] on li "4 In Casa" at bounding box center [448, 248] width 85 height 42
click at [387, 252] on link "1 Arrivati" at bounding box center [385, 247] width 41 height 28
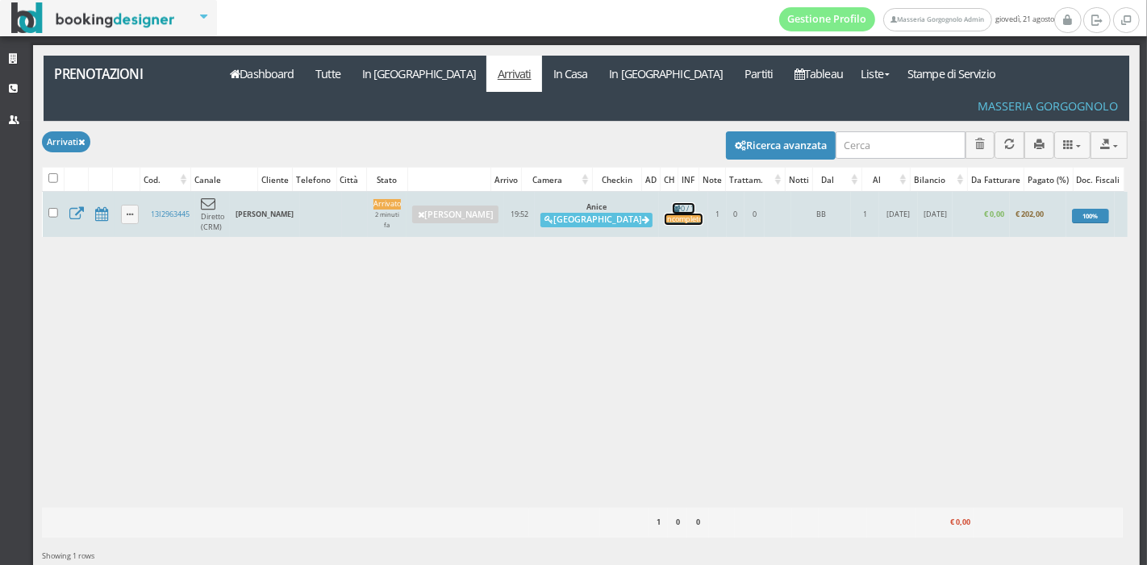
click at [665, 215] on div "Incompleto" at bounding box center [684, 220] width 38 height 10
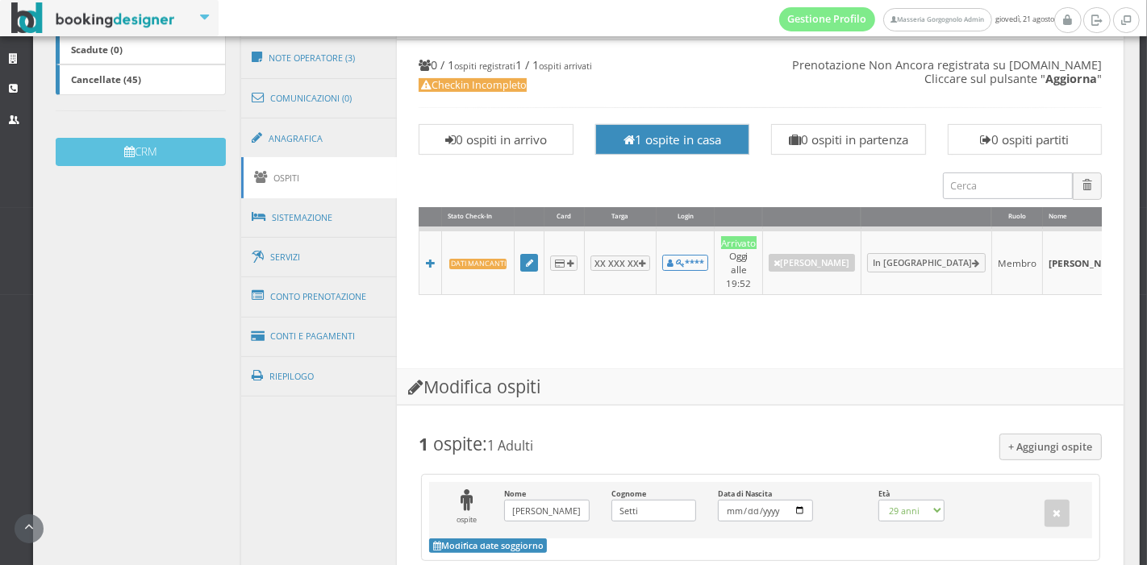
scroll to position [450, 0]
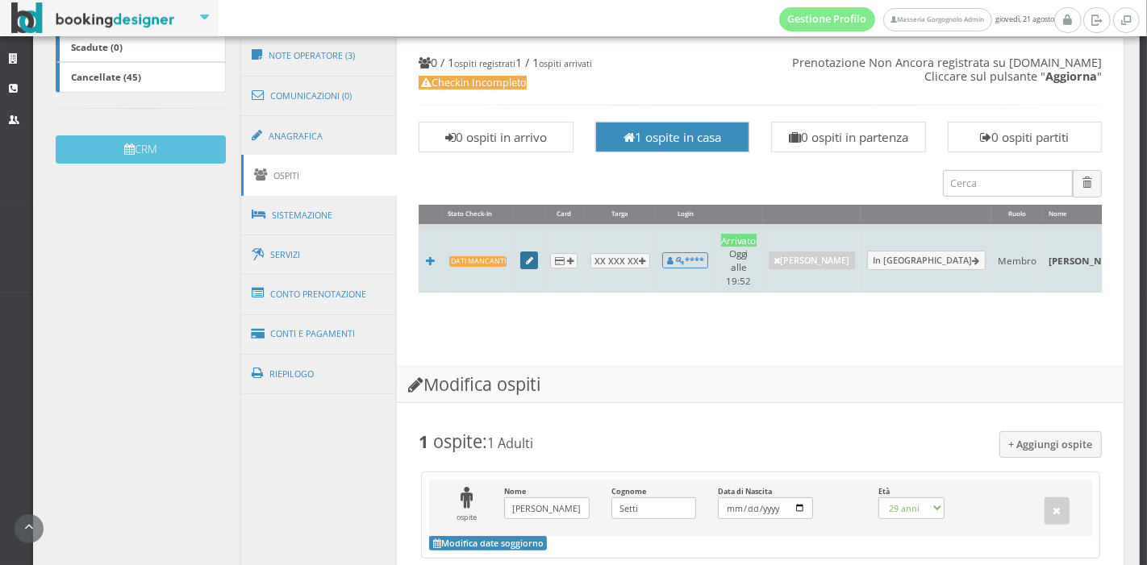
click at [526, 257] on icon at bounding box center [529, 261] width 7 height 9
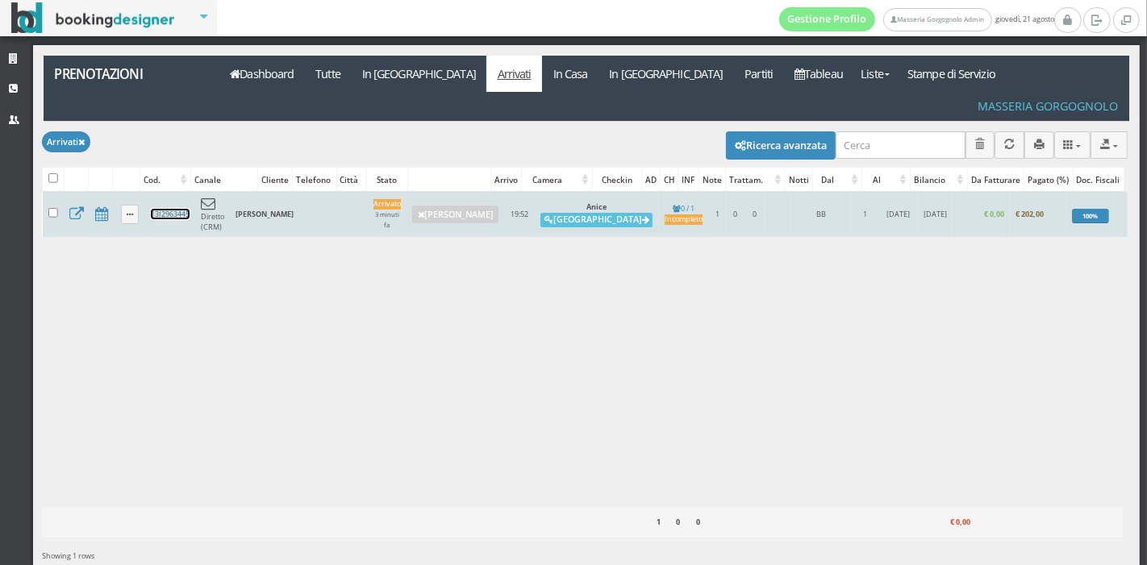
click at [177, 209] on link "13I2963445" at bounding box center [170, 214] width 39 height 10
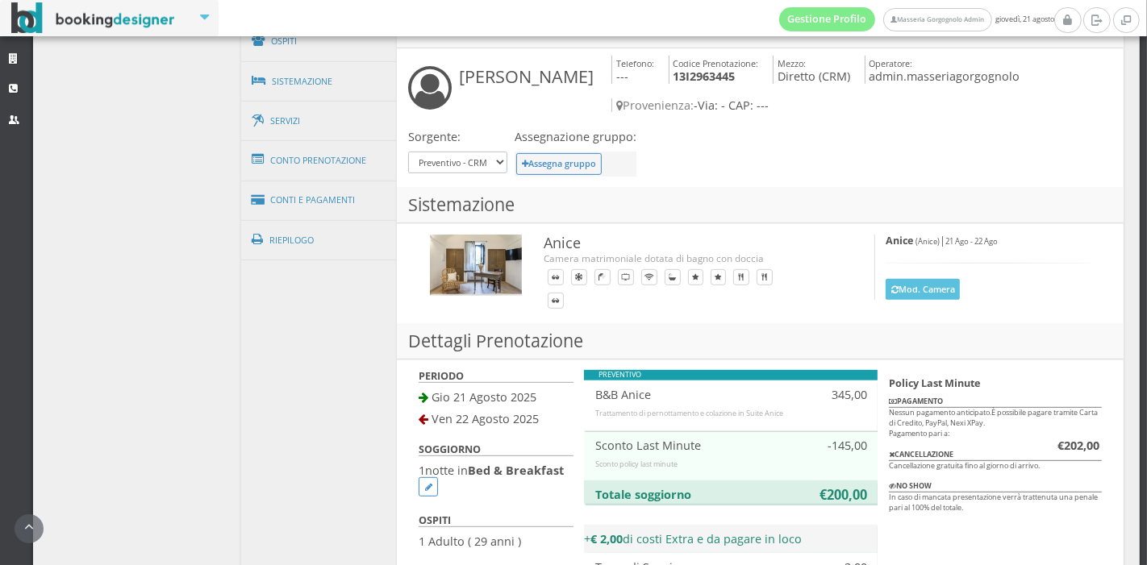
scroll to position [589, 0]
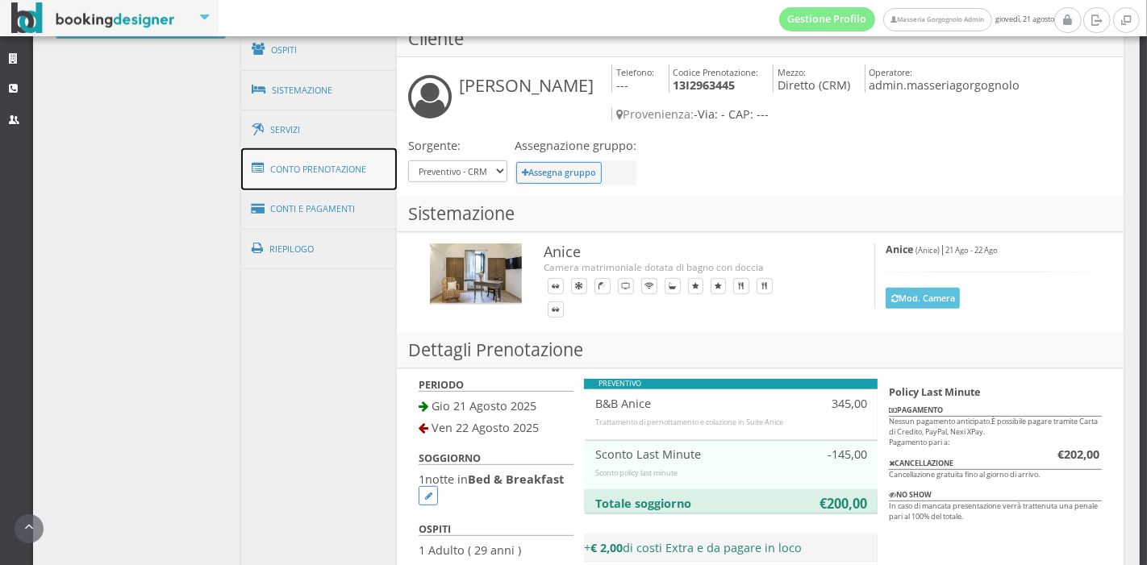
click at [320, 162] on link "Conto Prenotazione" at bounding box center [319, 169] width 156 height 42
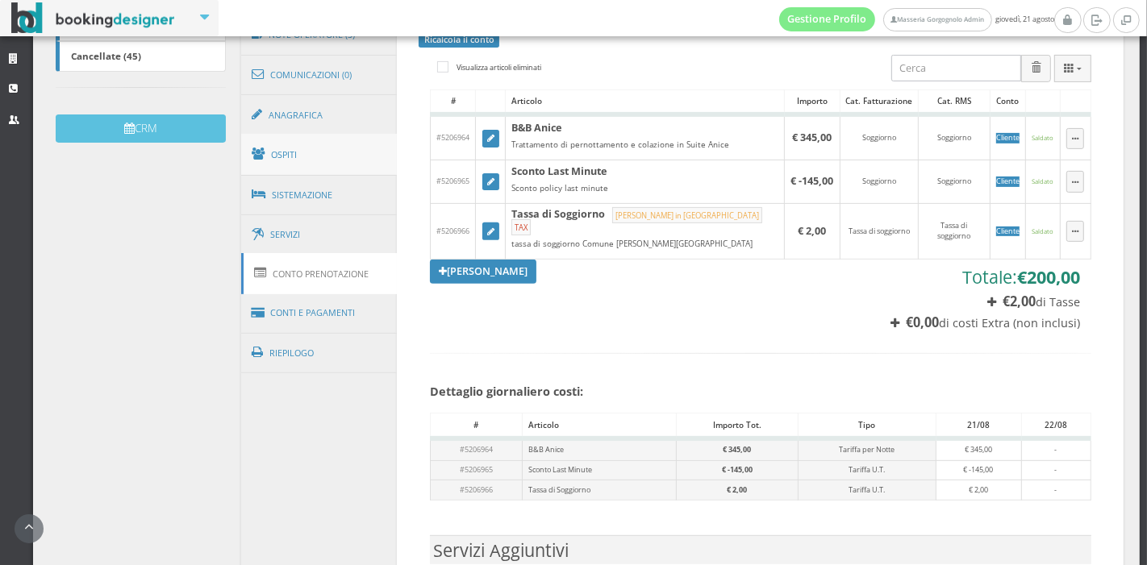
scroll to position [472, 0]
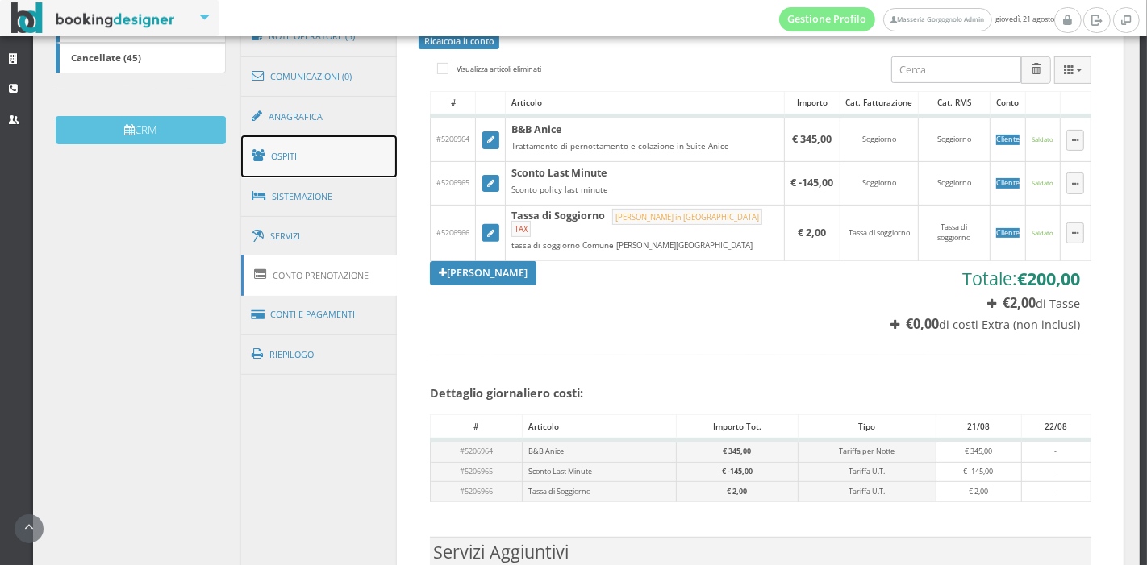
click at [310, 156] on link "Ospiti" at bounding box center [319, 157] width 156 height 42
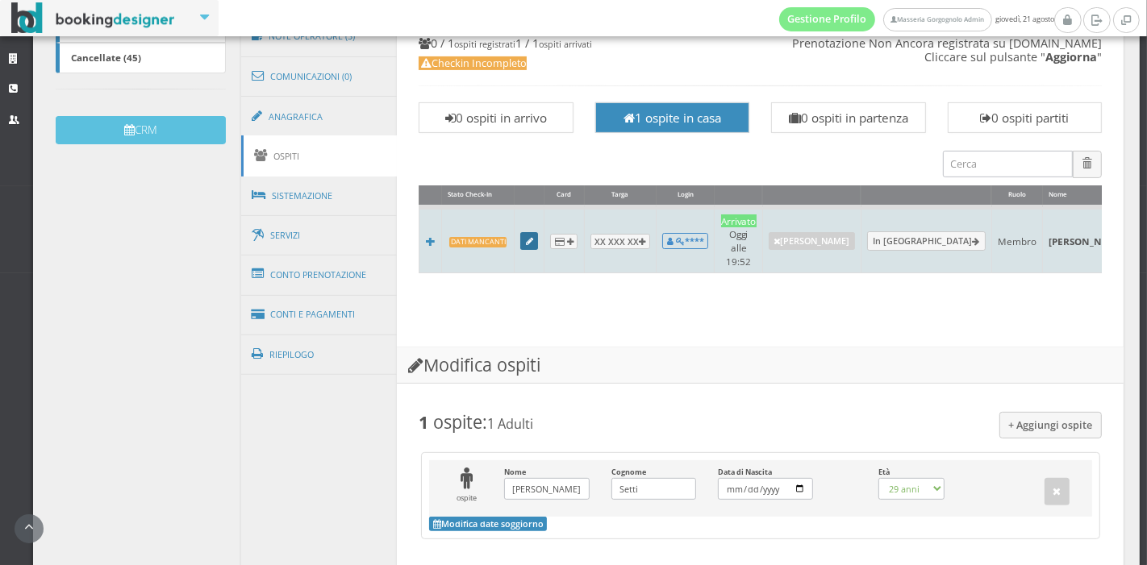
click at [528, 238] on icon at bounding box center [529, 242] width 7 height 9
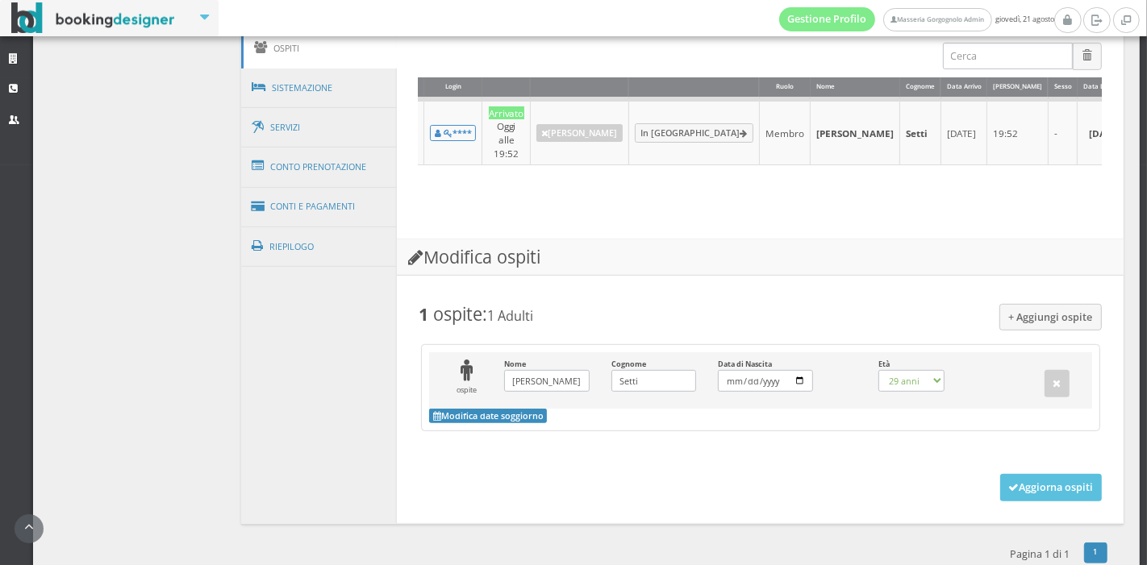
scroll to position [617, 0]
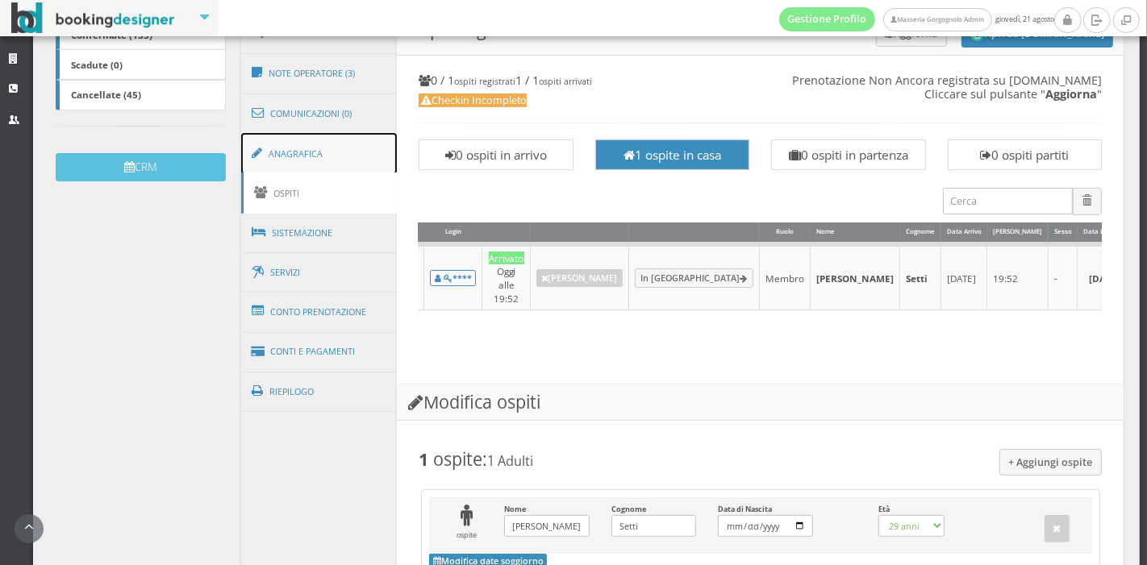
click at [299, 159] on link "Anagrafica" at bounding box center [319, 154] width 156 height 42
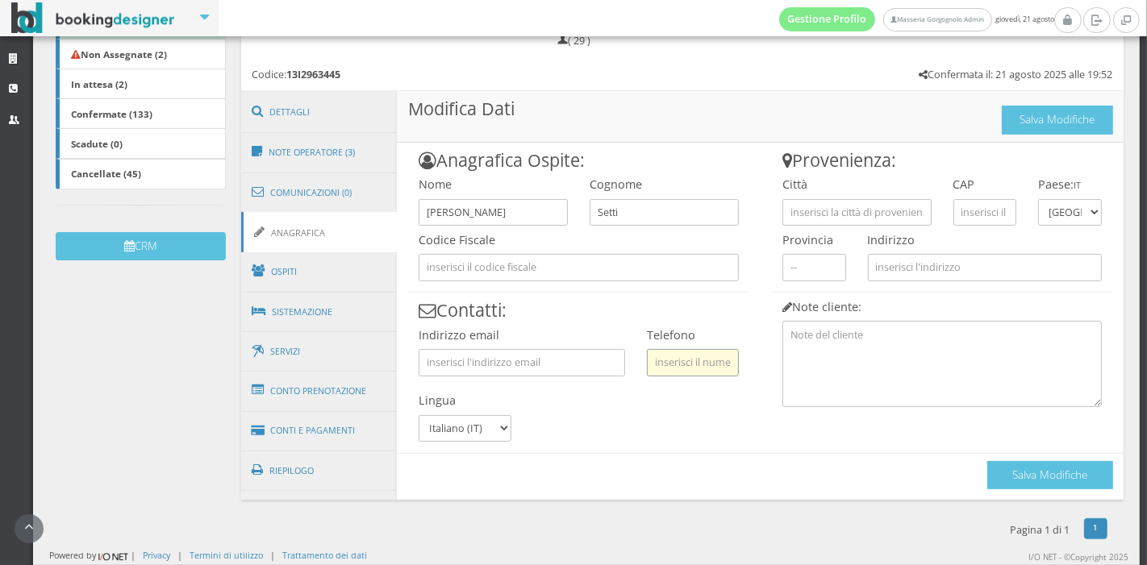
click at [647, 371] on input "text" at bounding box center [693, 362] width 92 height 27
type input "3381726777"
click at [849, 218] on input "text" at bounding box center [856, 212] width 149 height 27
type input "Carpi"
click at [820, 275] on input "text" at bounding box center [814, 267] width 64 height 27
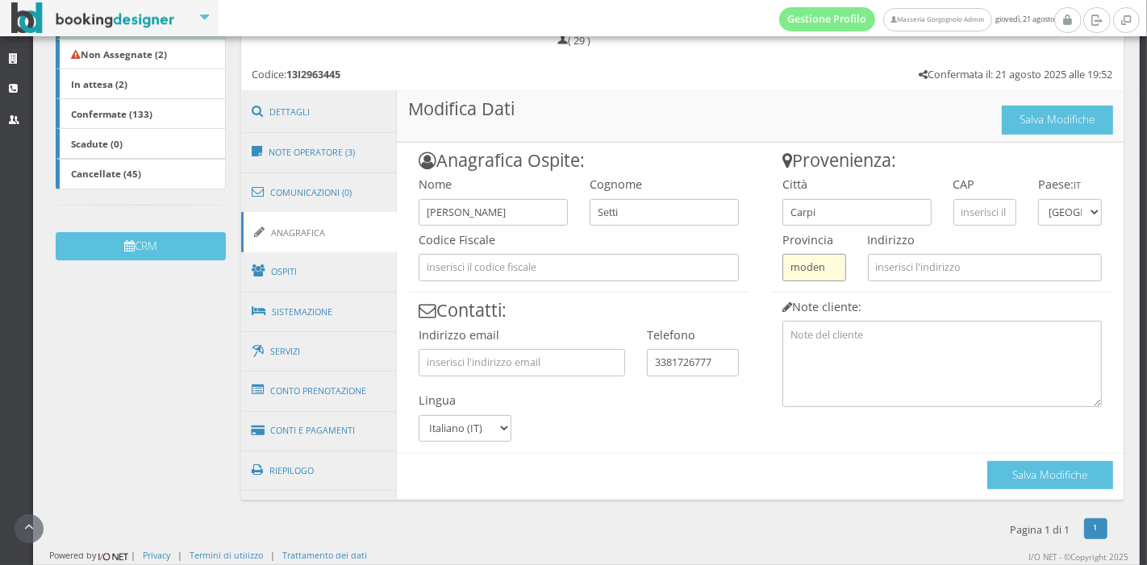
type input "modena"
drag, startPoint x: 820, startPoint y: 275, endPoint x: 732, endPoint y: 261, distance: 89.1
click at [732, 261] on div "Anagrafica Ospite: Nome Elena Cognome Setti Codice Fiscale Contatti: Indirizzo …" at bounding box center [760, 316] width 727 height 347
click at [789, 259] on input "text" at bounding box center [814, 267] width 64 height 27
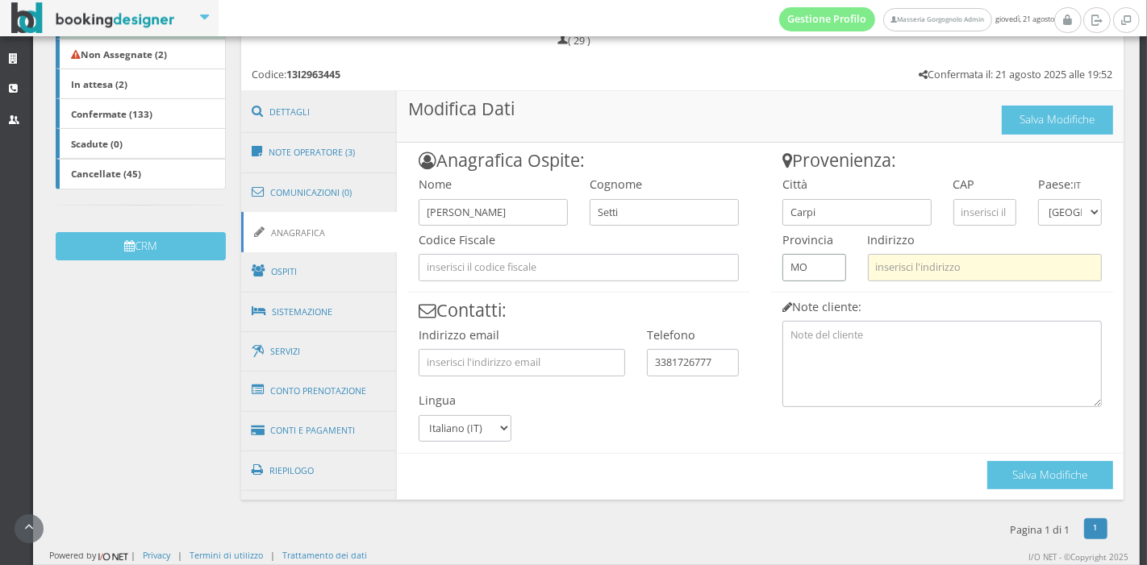
type input "MO"
click at [899, 268] on input "text" at bounding box center [985, 267] width 235 height 27
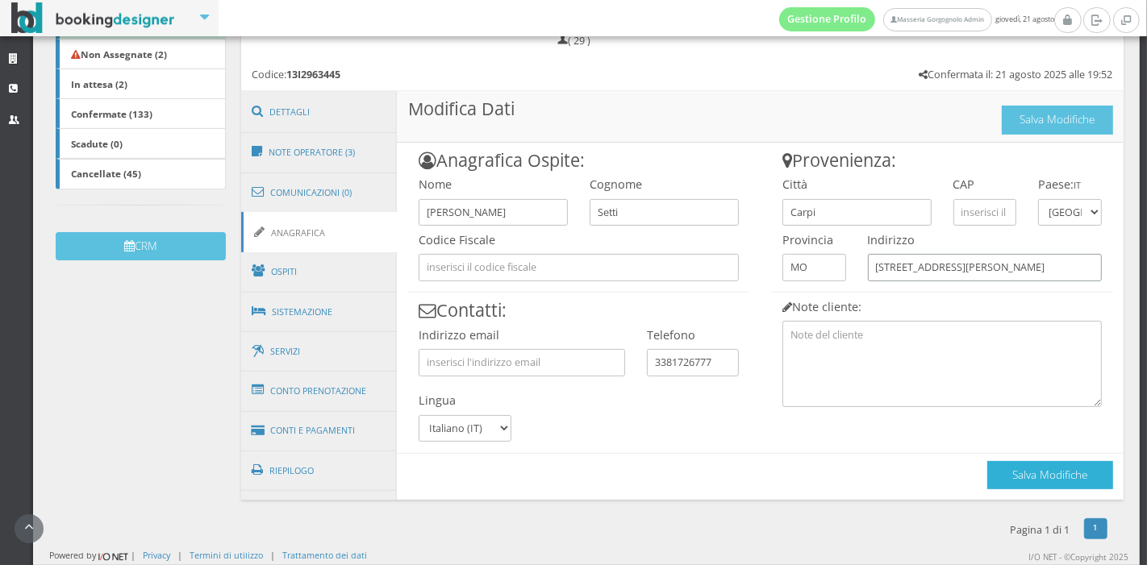
type input "Via antonio Gramsci, 12"
click at [1034, 474] on button "Salva Modifiche" at bounding box center [1050, 475] width 126 height 28
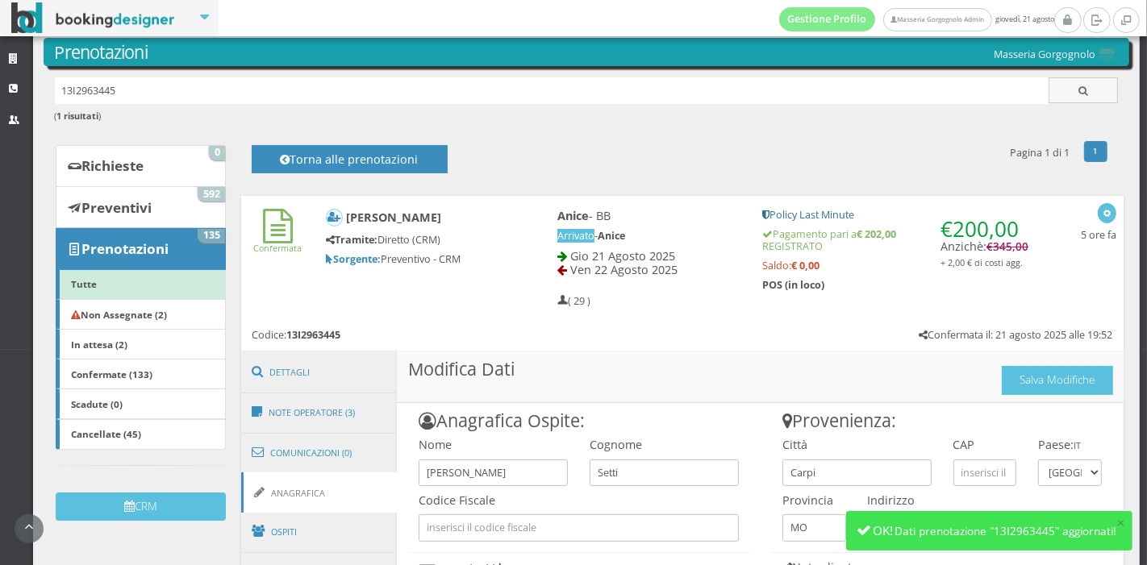
scroll to position [0, 0]
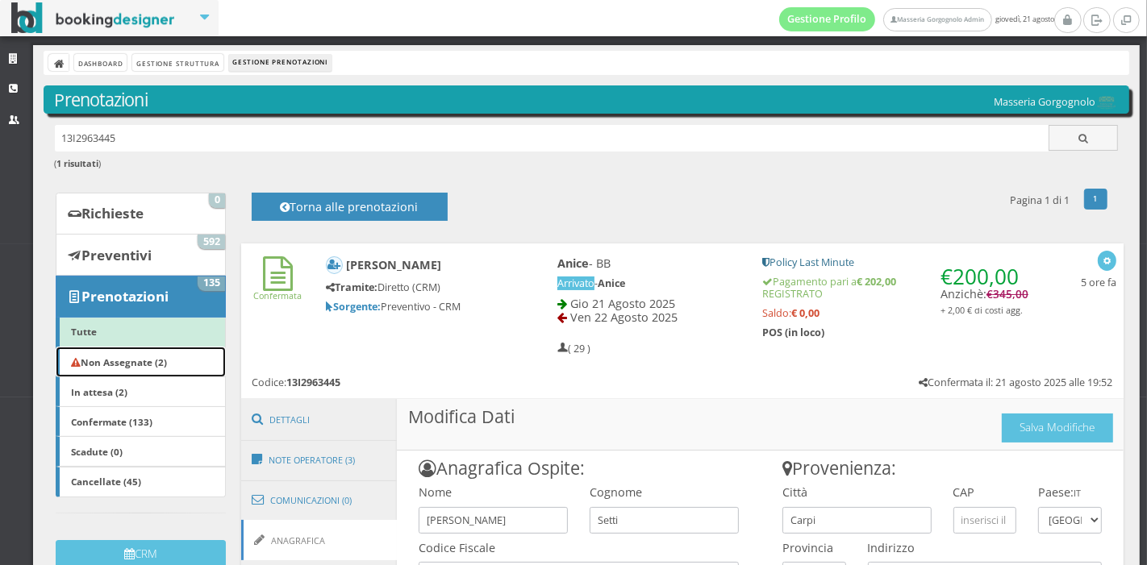
click at [167, 356] on b "Non Assegnate (2)" at bounding box center [119, 362] width 96 height 13
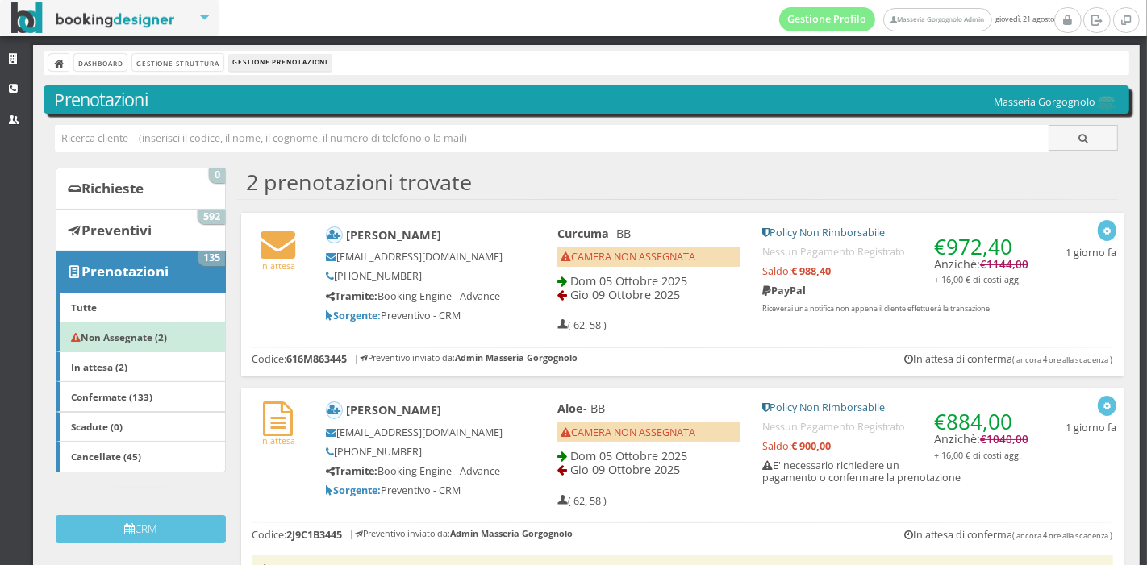
scroll to position [78, 0]
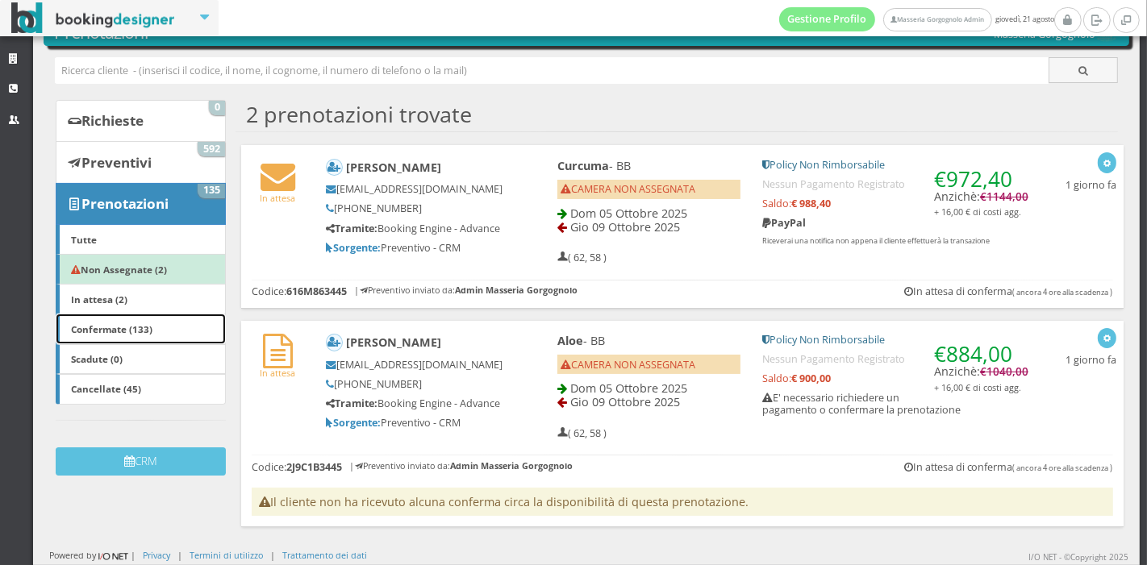
click at [151, 323] on b "Confermate (133)" at bounding box center [111, 329] width 81 height 13
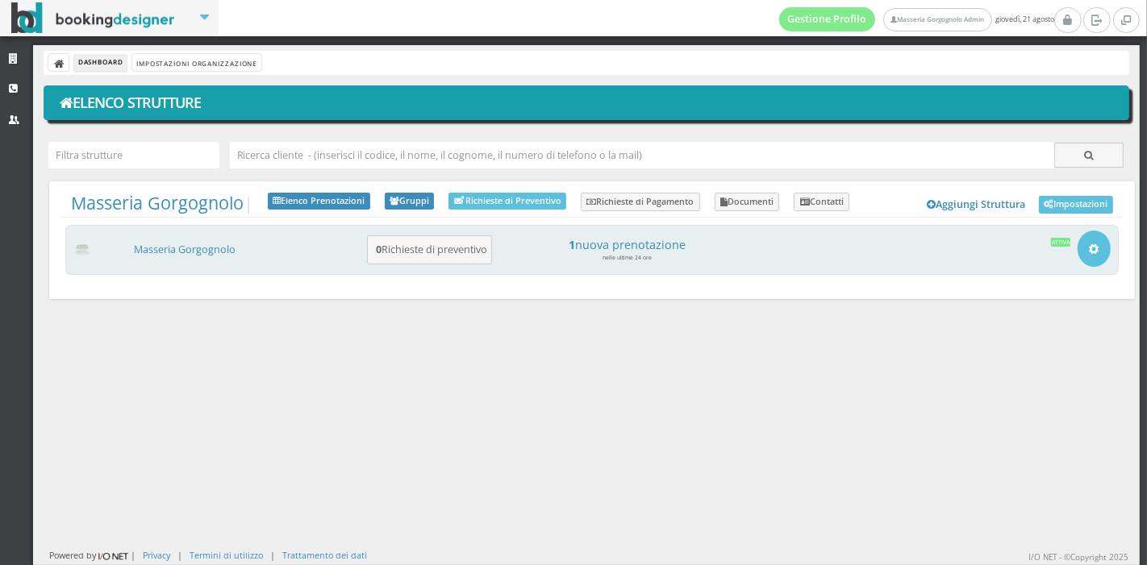
click at [210, 257] on h3 "Masseria Gorgognolo" at bounding box center [246, 250] width 239 height 15
click at [210, 252] on link "Masseria Gorgognolo" at bounding box center [185, 250] width 102 height 14
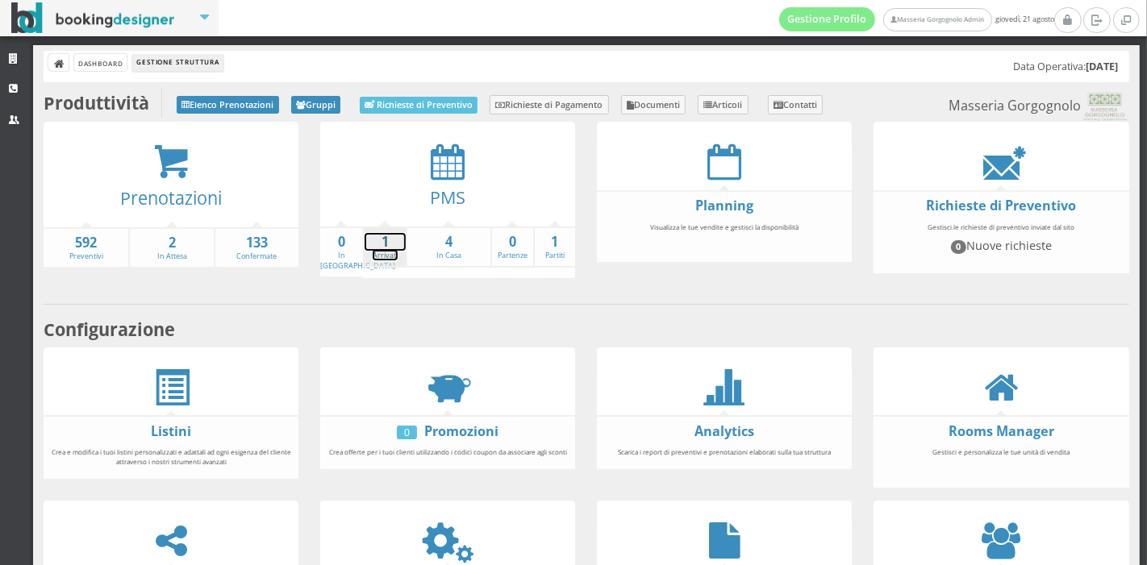
click at [385, 259] on link "1 Arrivati" at bounding box center [385, 247] width 41 height 28
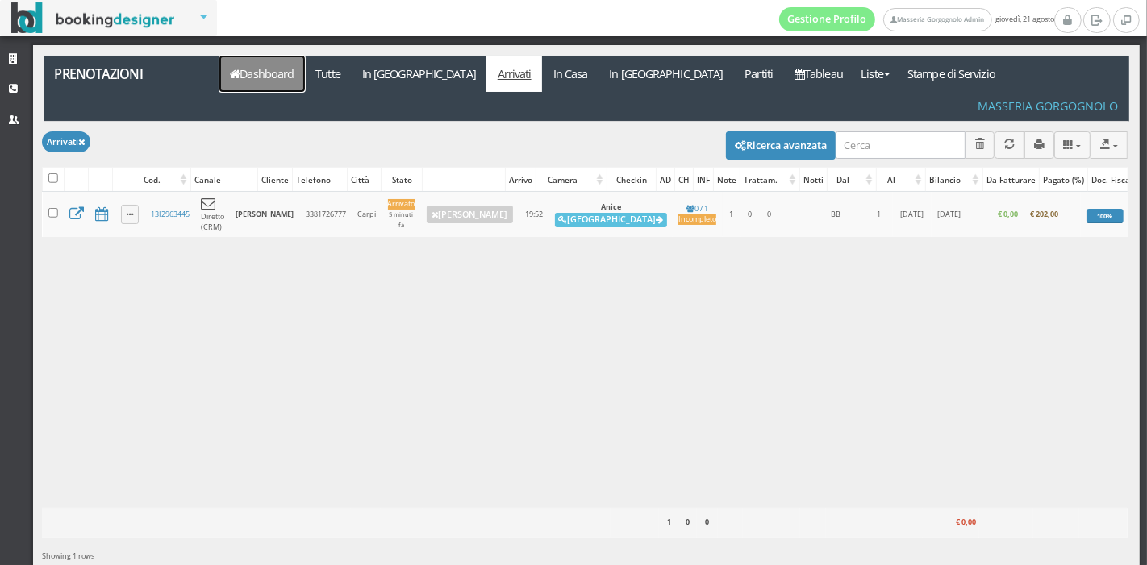
click at [268, 61] on link "Dashboard" at bounding box center [262, 74] width 86 height 36
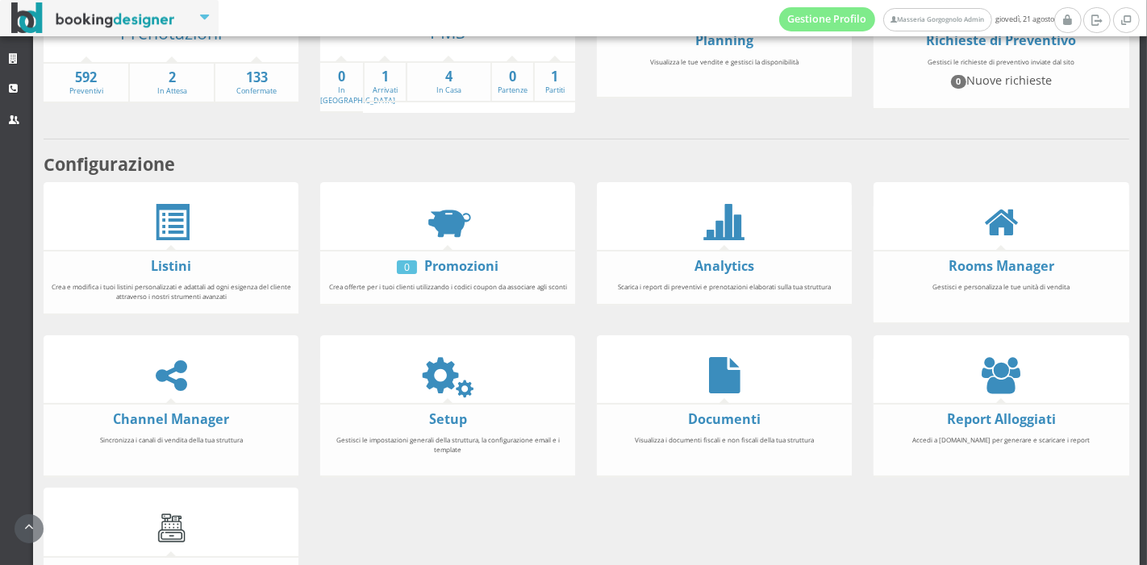
scroll to position [202, 0]
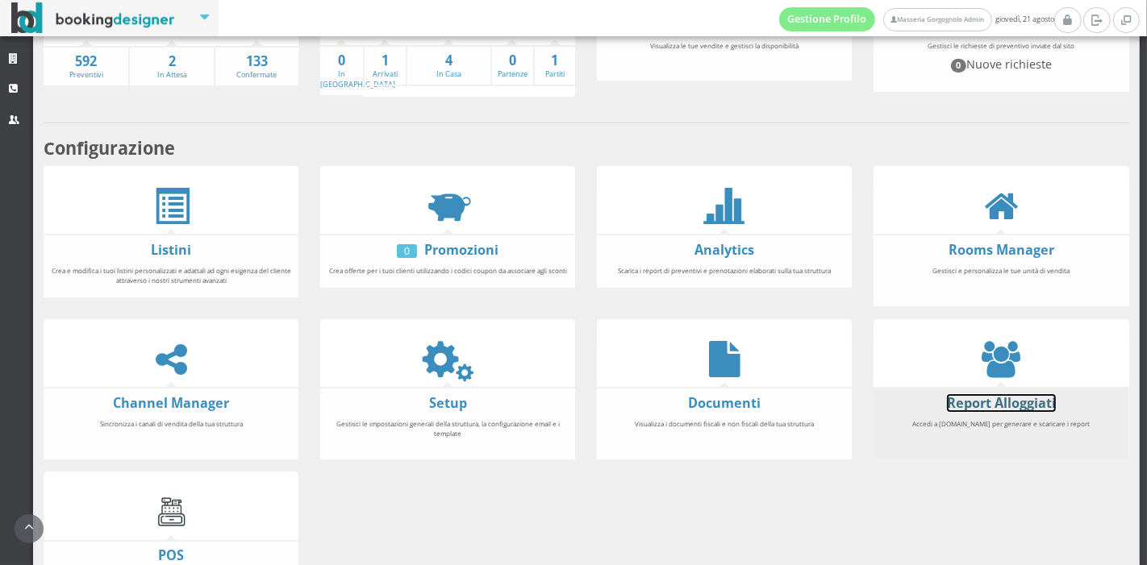
click at [982, 402] on link "Report Alloggiati" at bounding box center [1001, 403] width 109 height 18
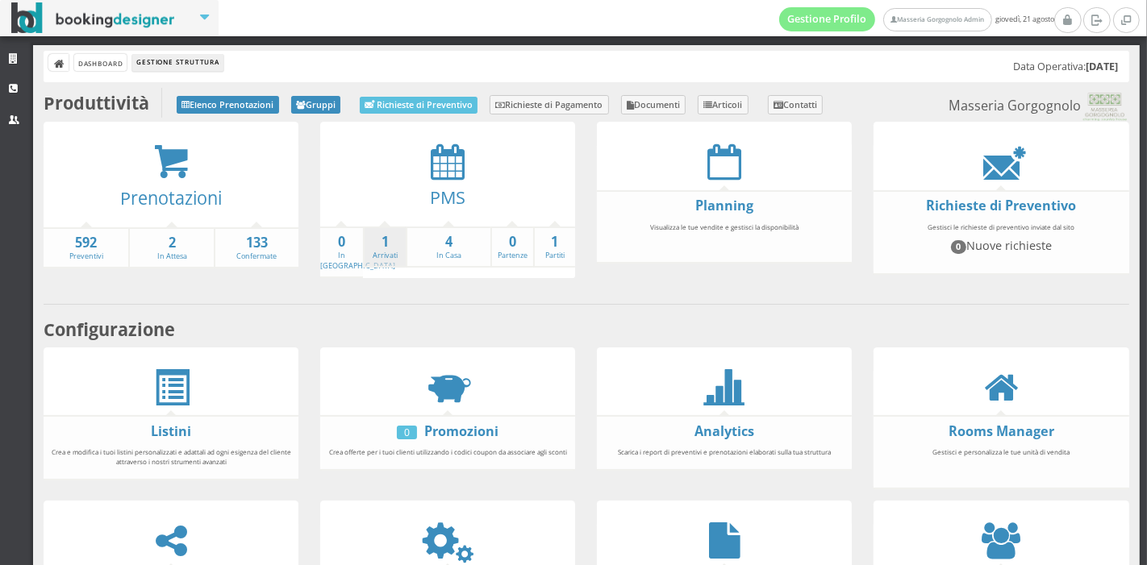
click at [366, 261] on li "1 Arrivati" at bounding box center [384, 248] width 43 height 42
click at [373, 252] on link "1 Arrivati" at bounding box center [385, 247] width 41 height 28
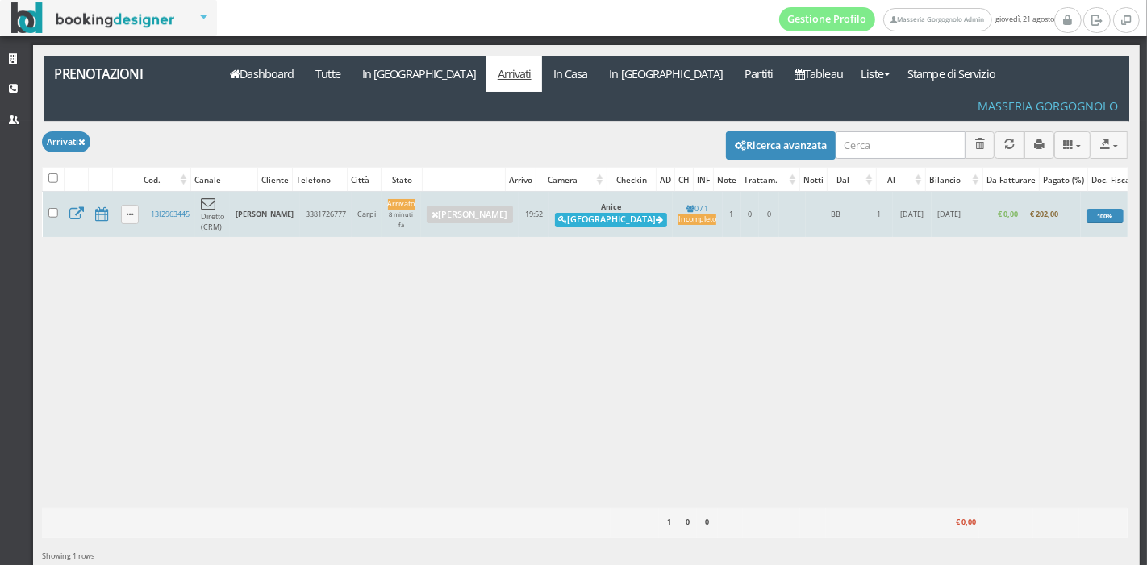
click at [564, 213] on button "[GEOGRAPHIC_DATA]" at bounding box center [611, 220] width 112 height 15
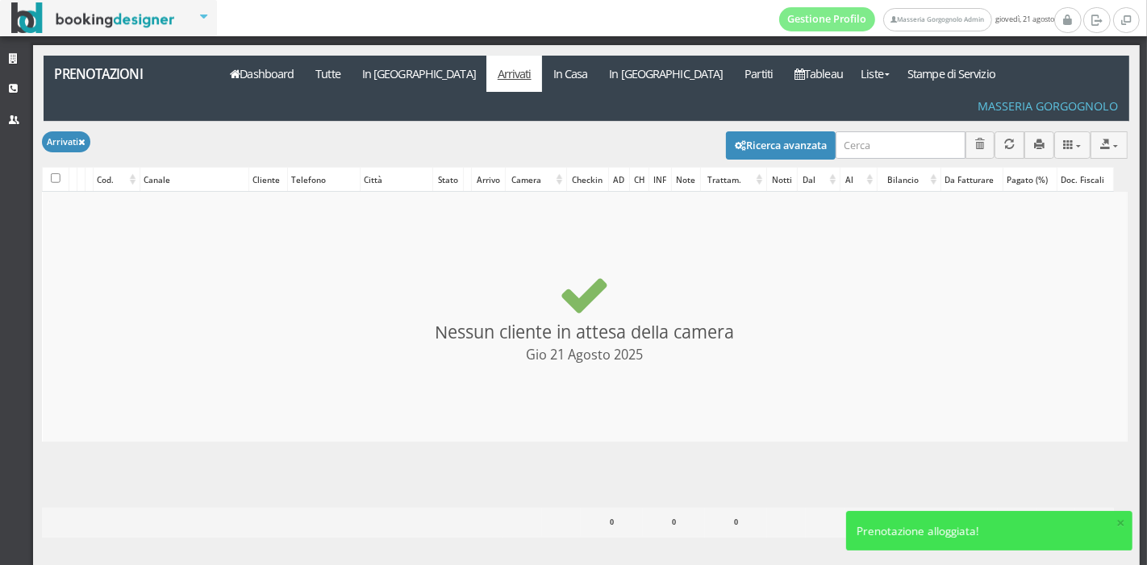
checkbox input "false"
